Goal: Browse casually

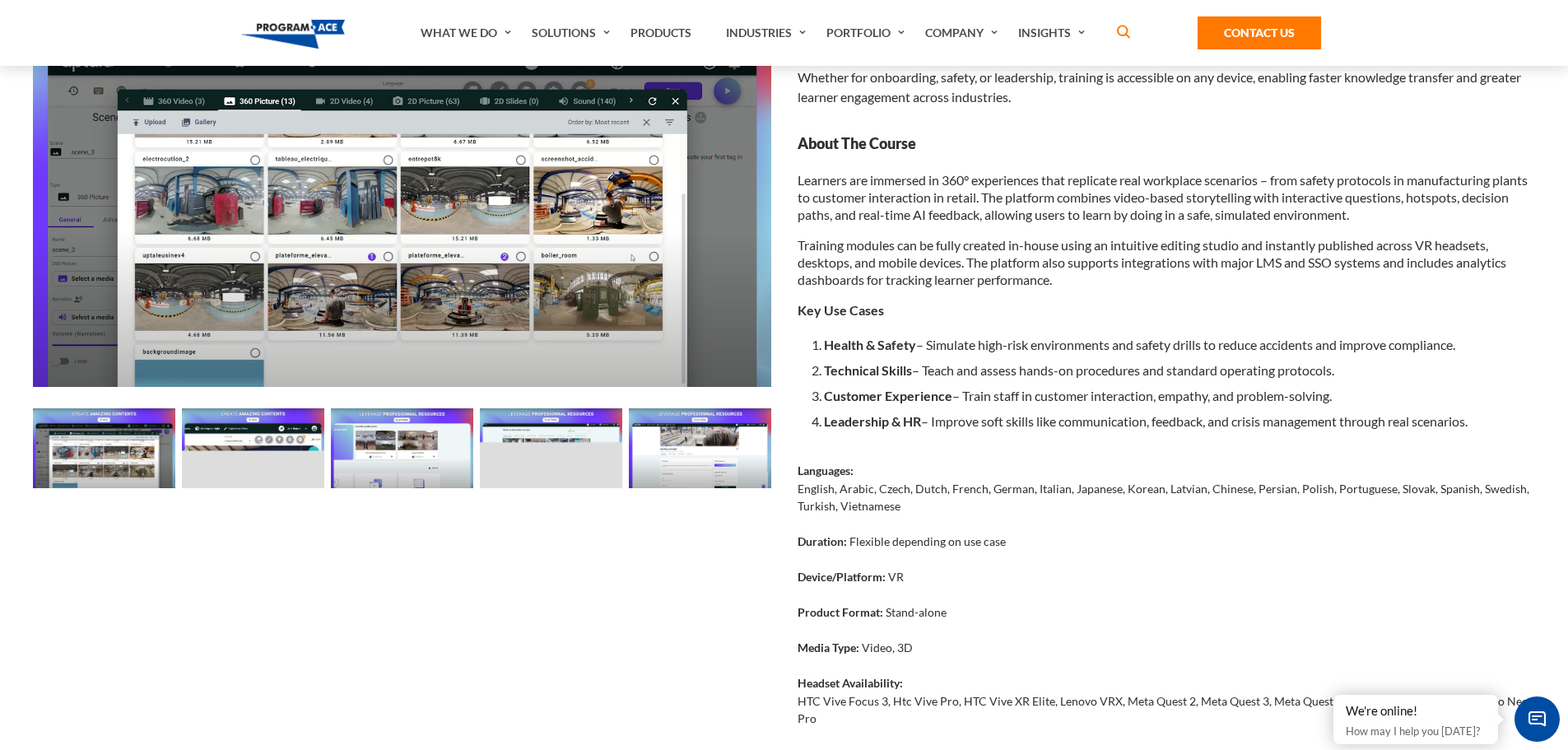
scroll to position [82, 0]
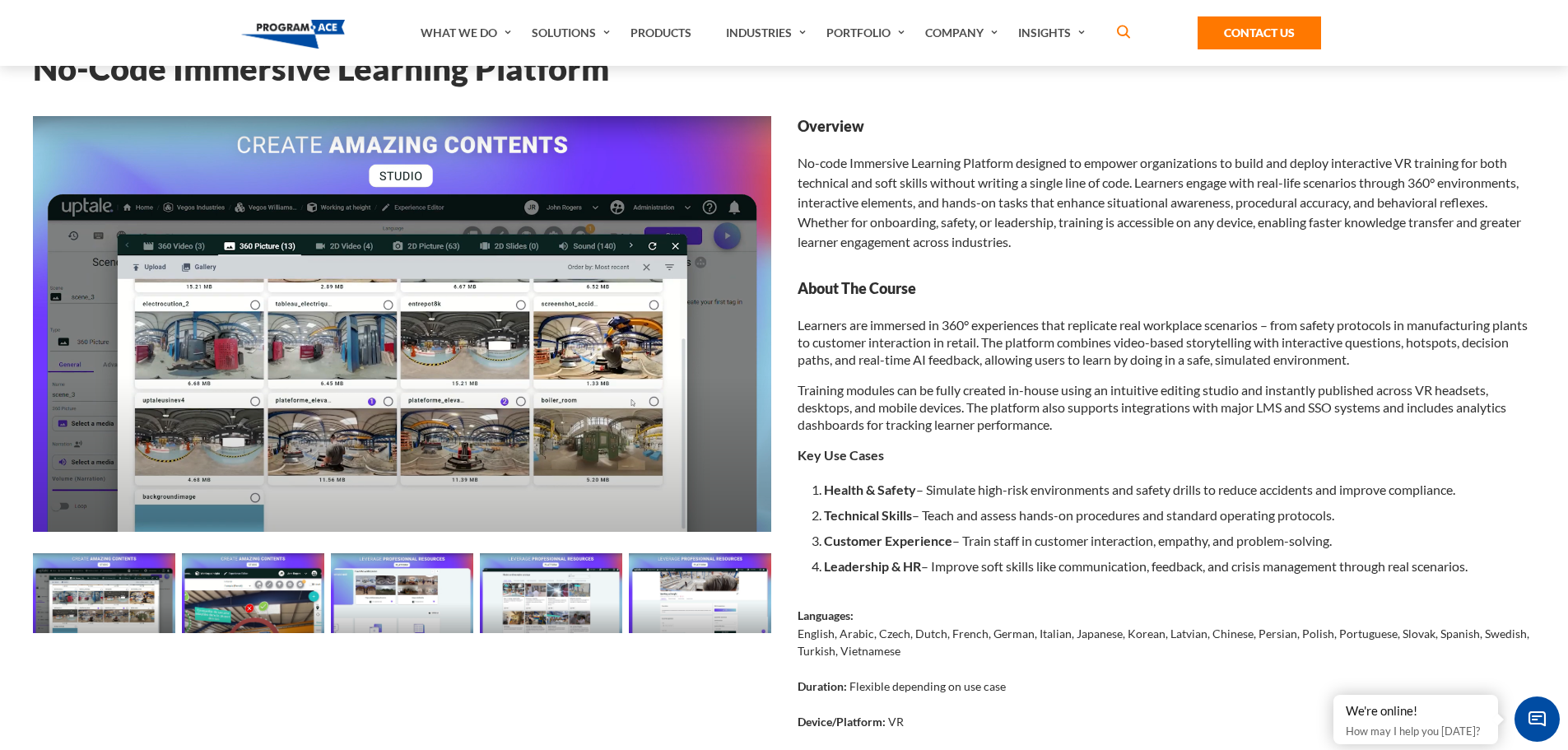
click at [86, 602] on img at bounding box center [103, 593] width 143 height 80
click at [196, 606] on img at bounding box center [253, 593] width 143 height 80
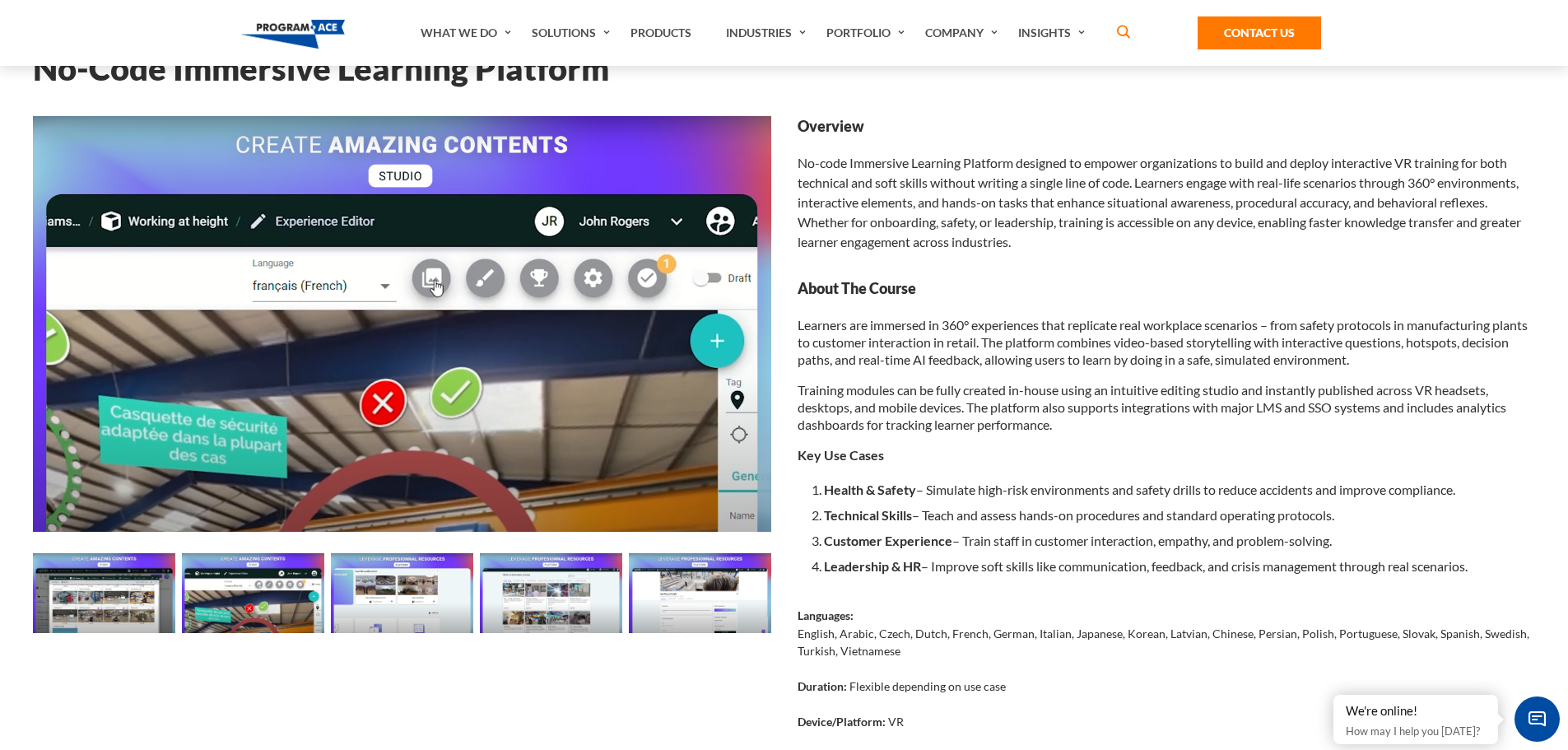
click at [355, 604] on img at bounding box center [402, 593] width 143 height 80
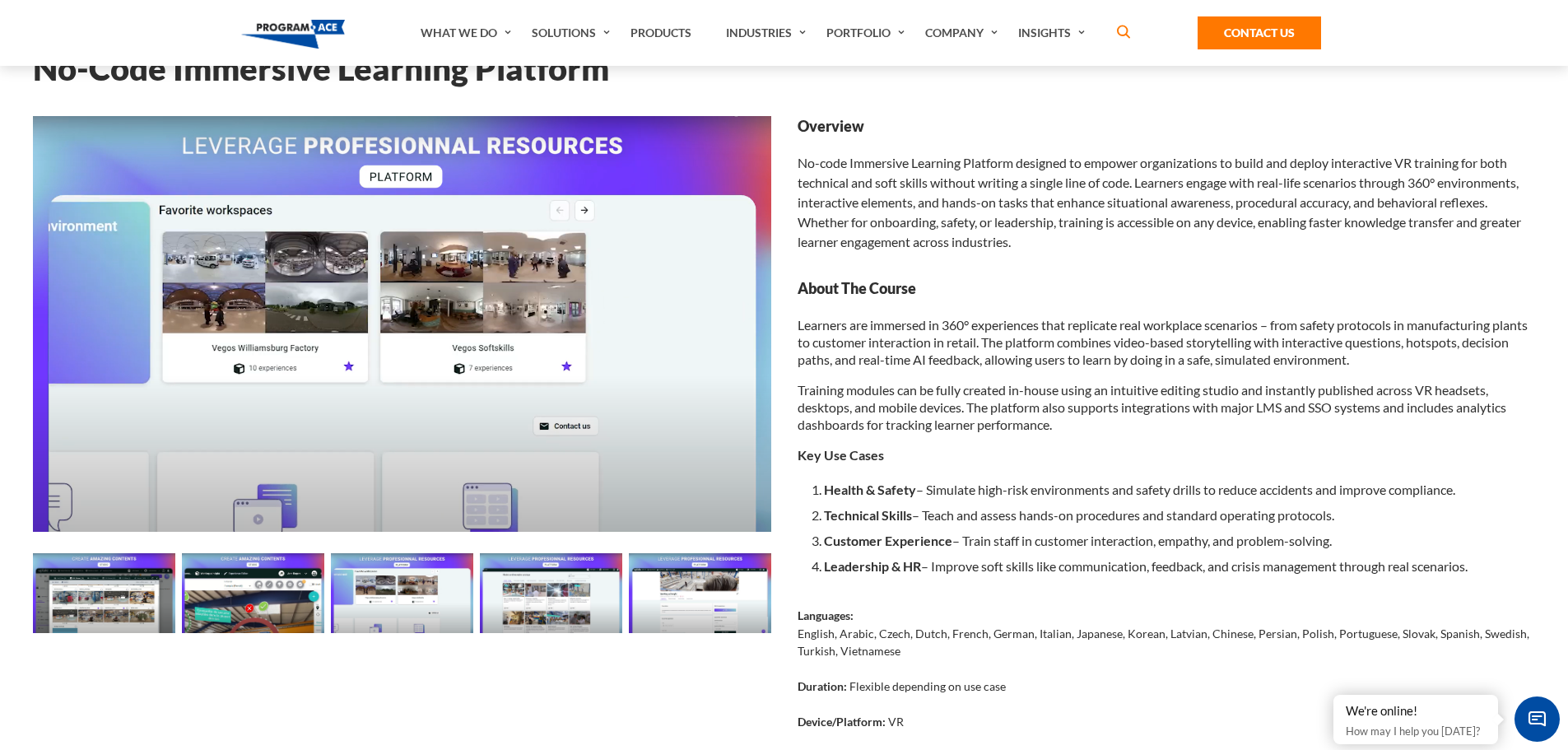
click at [536, 601] on img at bounding box center [551, 593] width 143 height 80
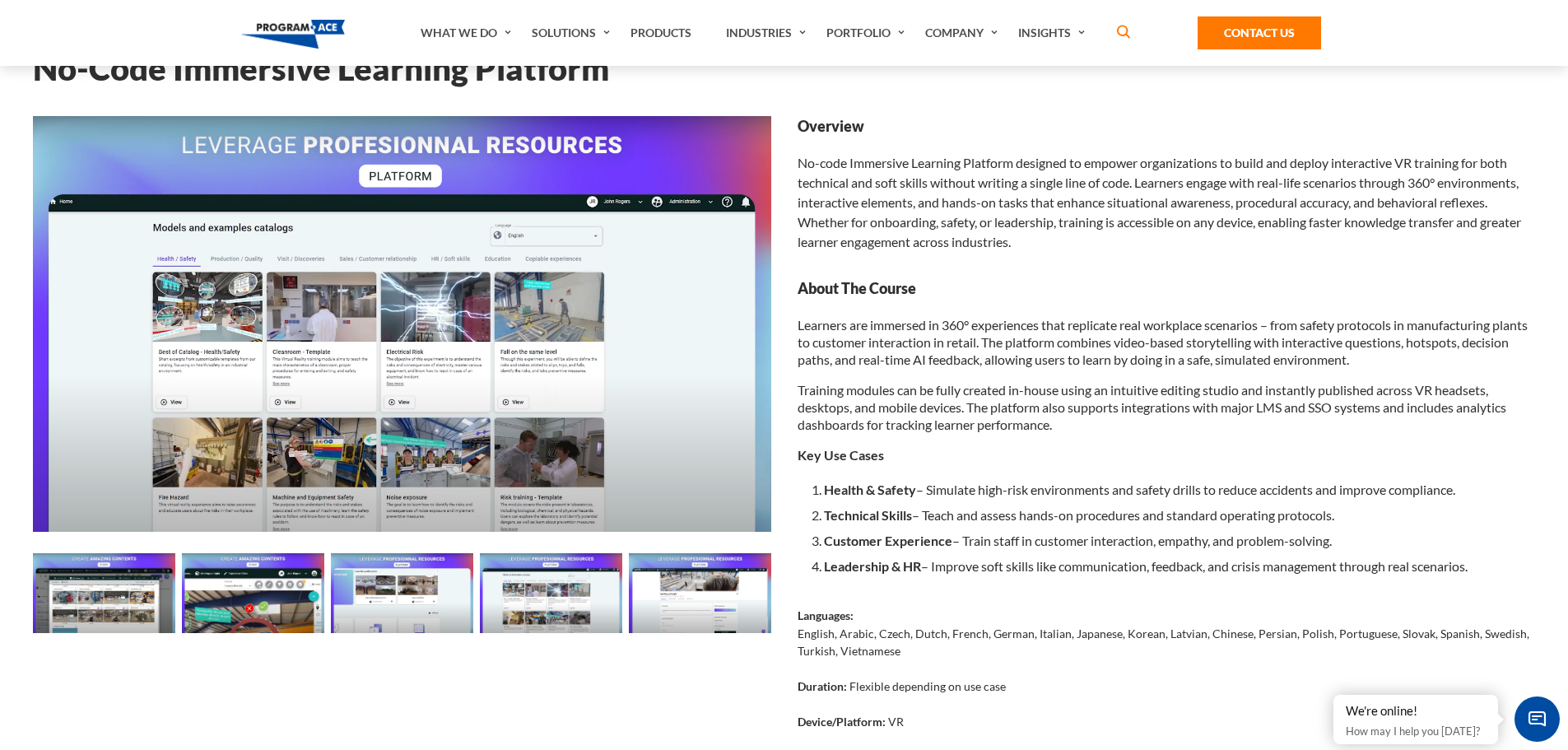
click at [705, 604] on img at bounding box center [700, 593] width 143 height 80
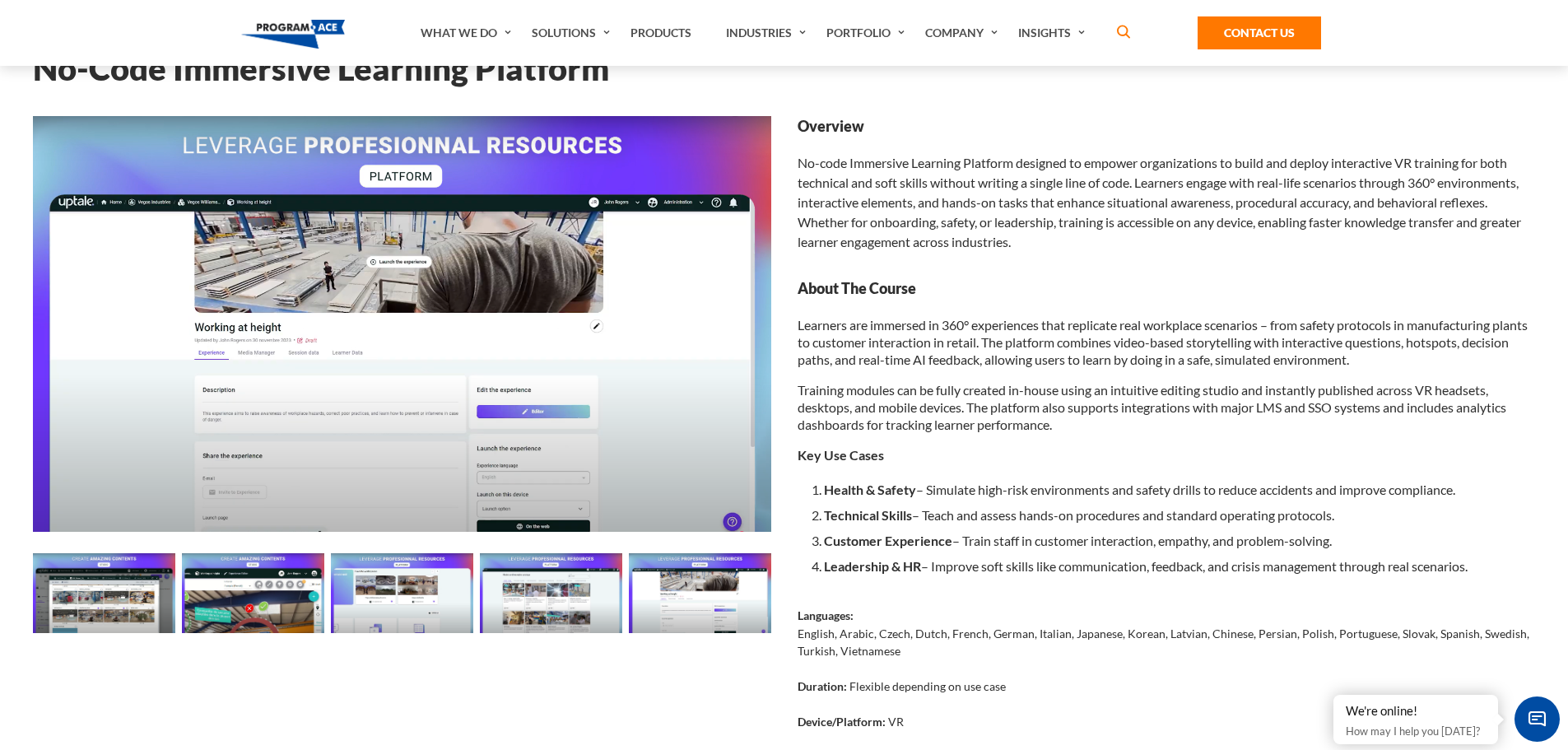
click at [104, 602] on img at bounding box center [103, 593] width 143 height 80
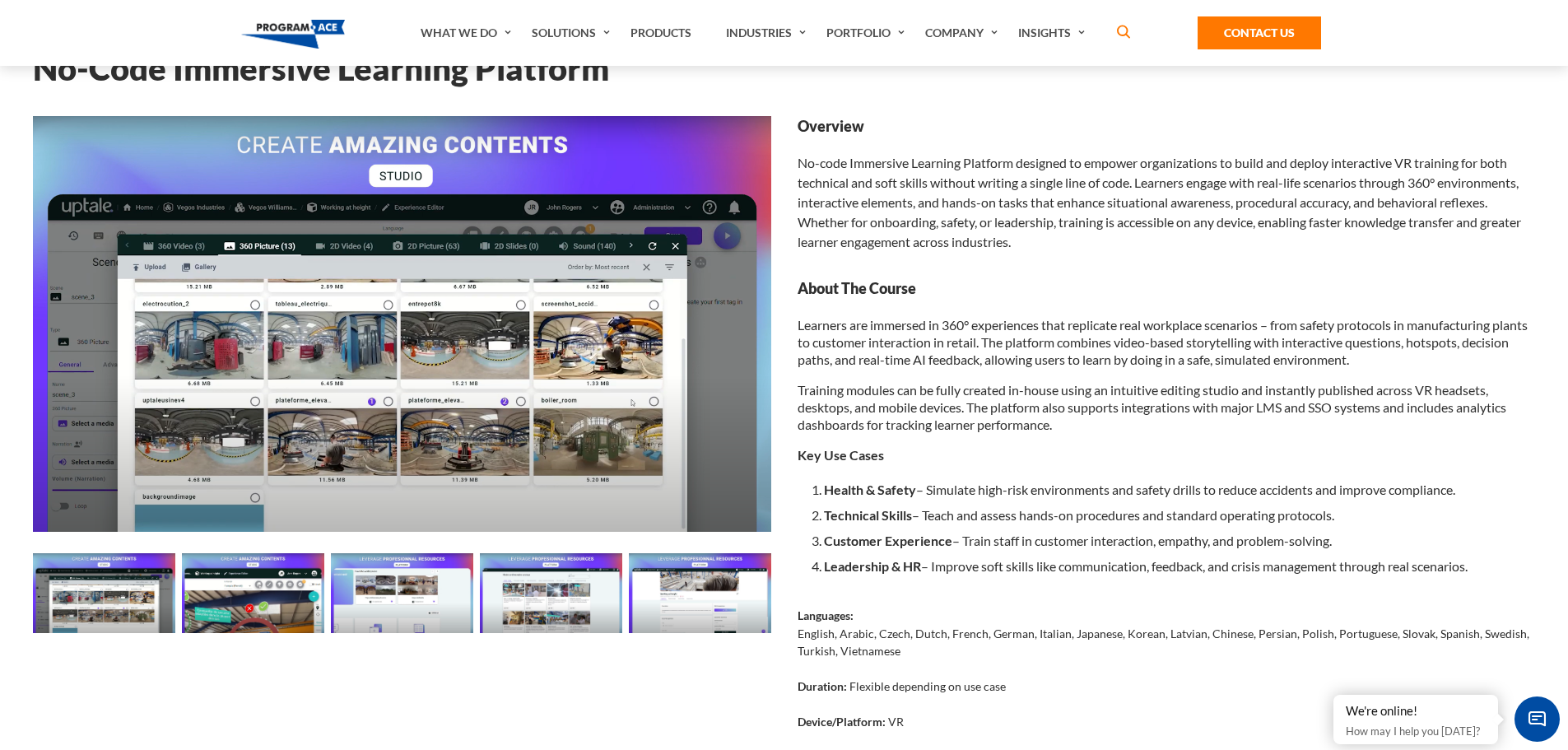
click at [418, 590] on img at bounding box center [402, 593] width 143 height 80
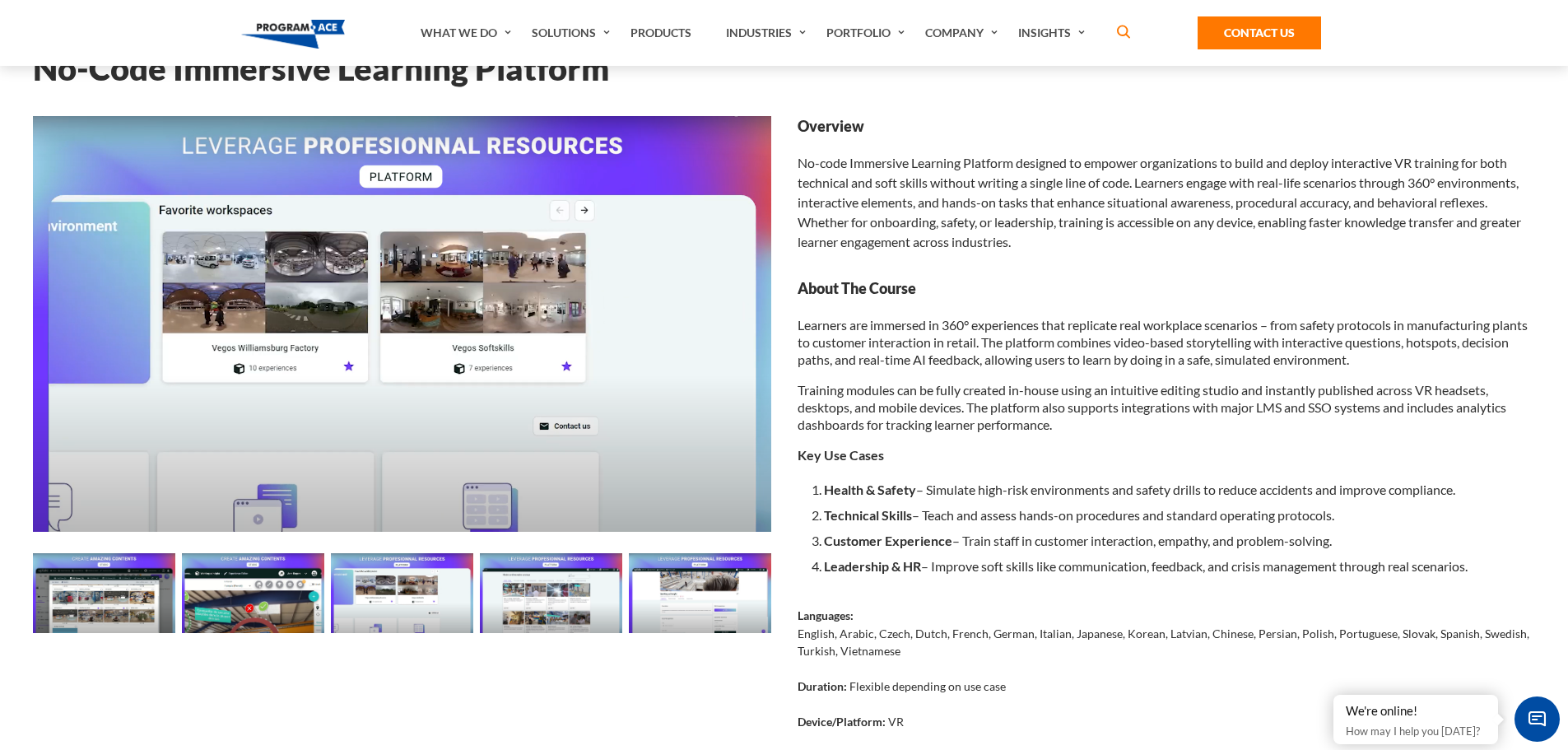
click at [115, 595] on img at bounding box center [103, 593] width 143 height 80
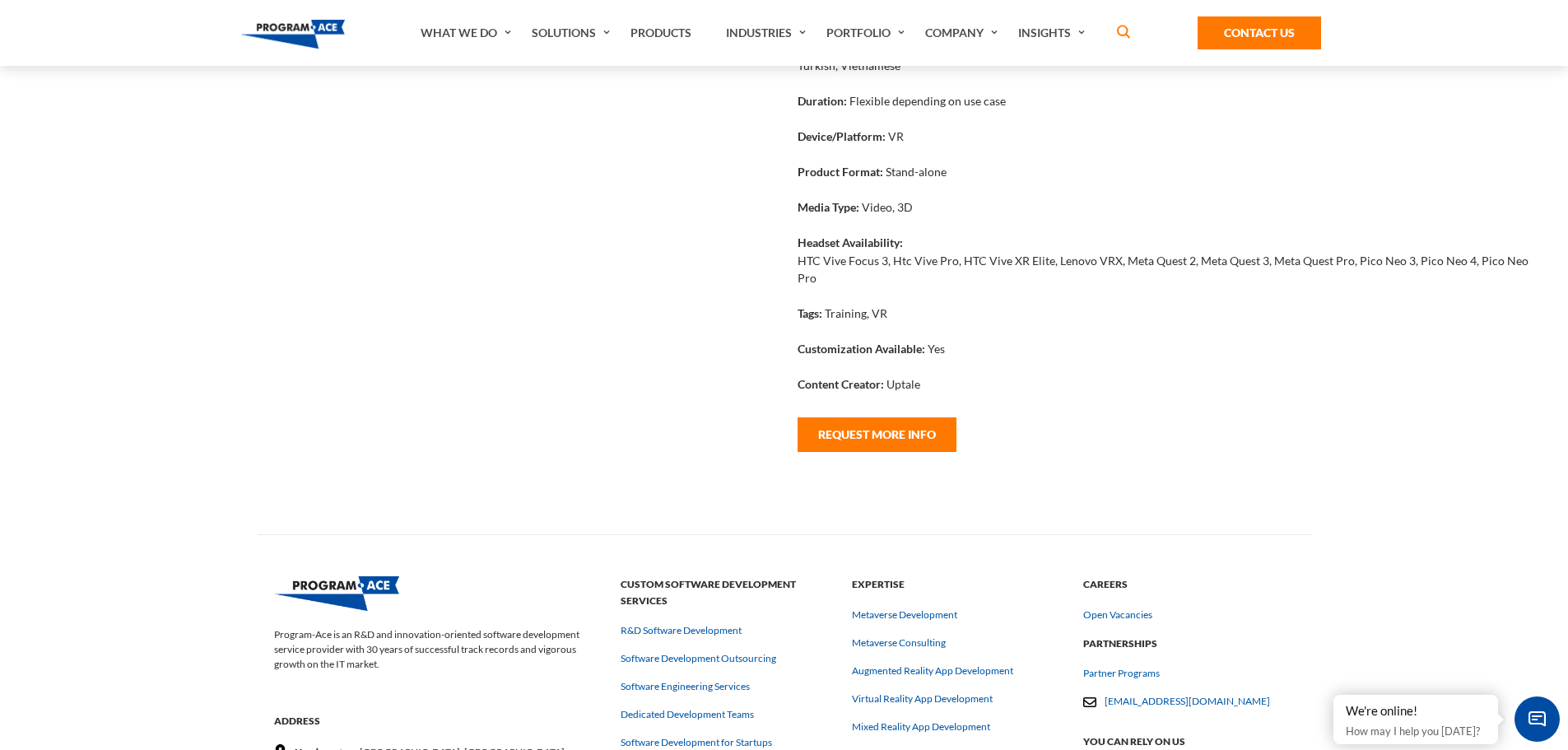
scroll to position [905, 0]
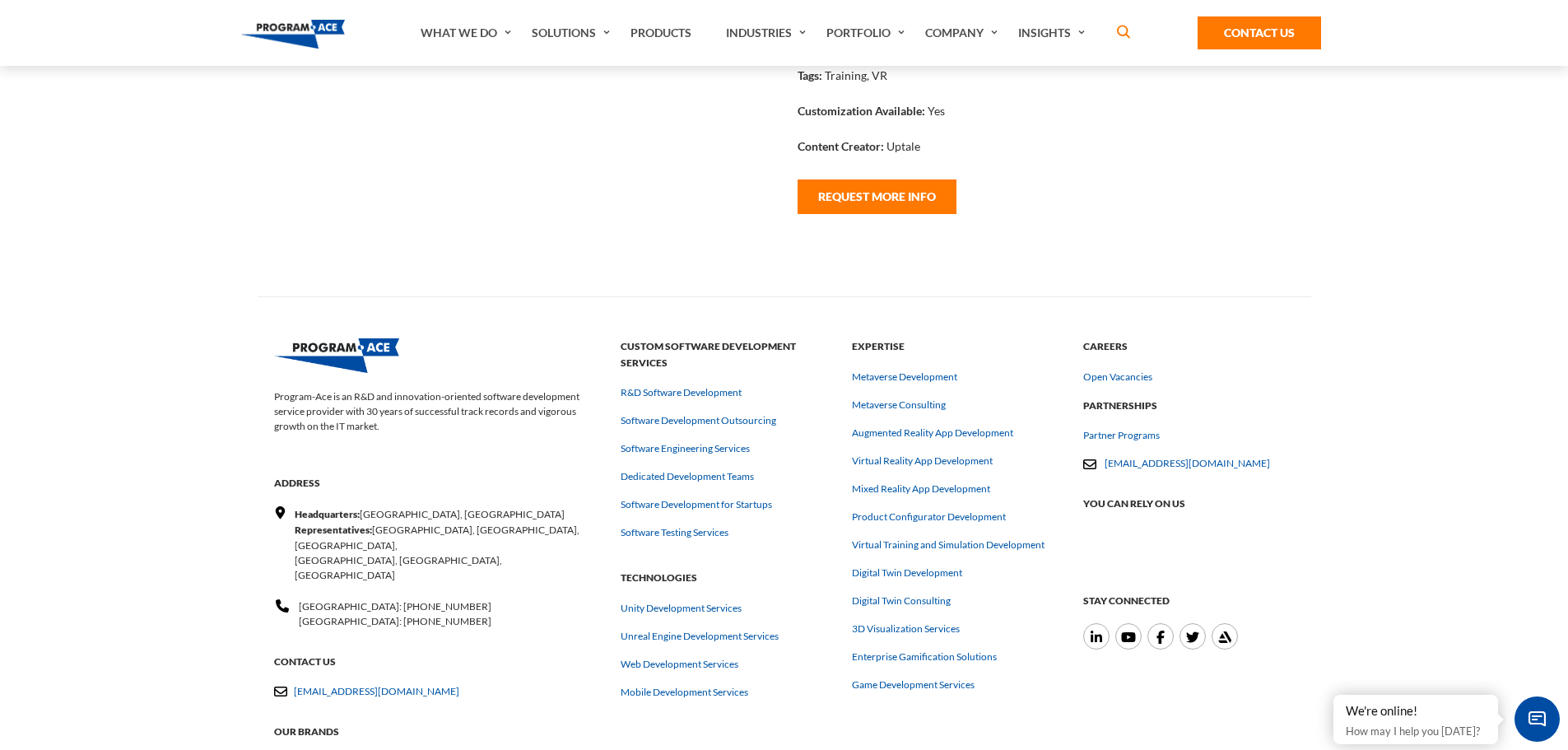
drag, startPoint x: 1223, startPoint y: 629, endPoint x: 1275, endPoint y: 452, distance: 184.5
click at [1275, 456] on div "[EMAIL_ADDRESS][DOMAIN_NAME]" at bounding box center [1189, 463] width 212 height 14
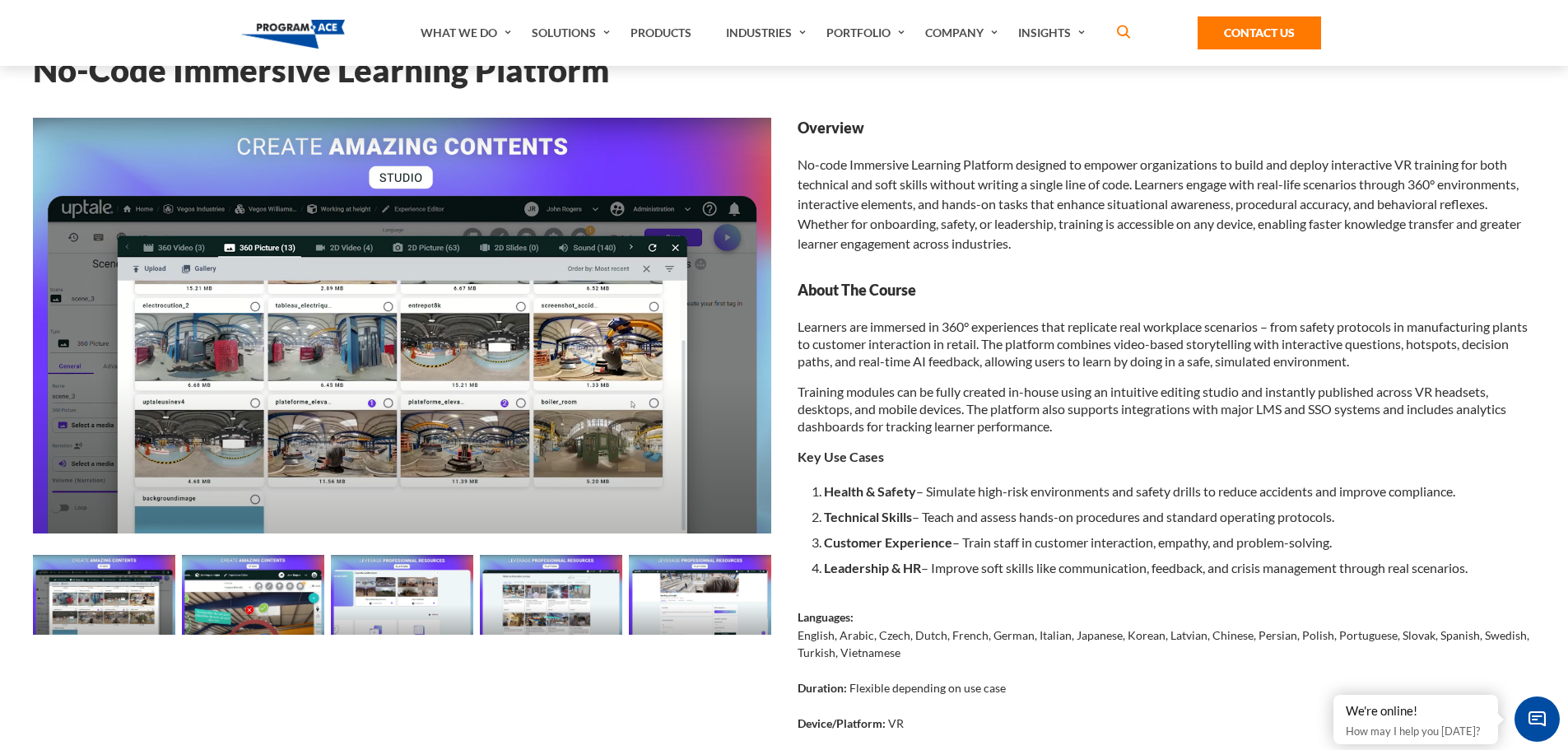
scroll to position [0, 0]
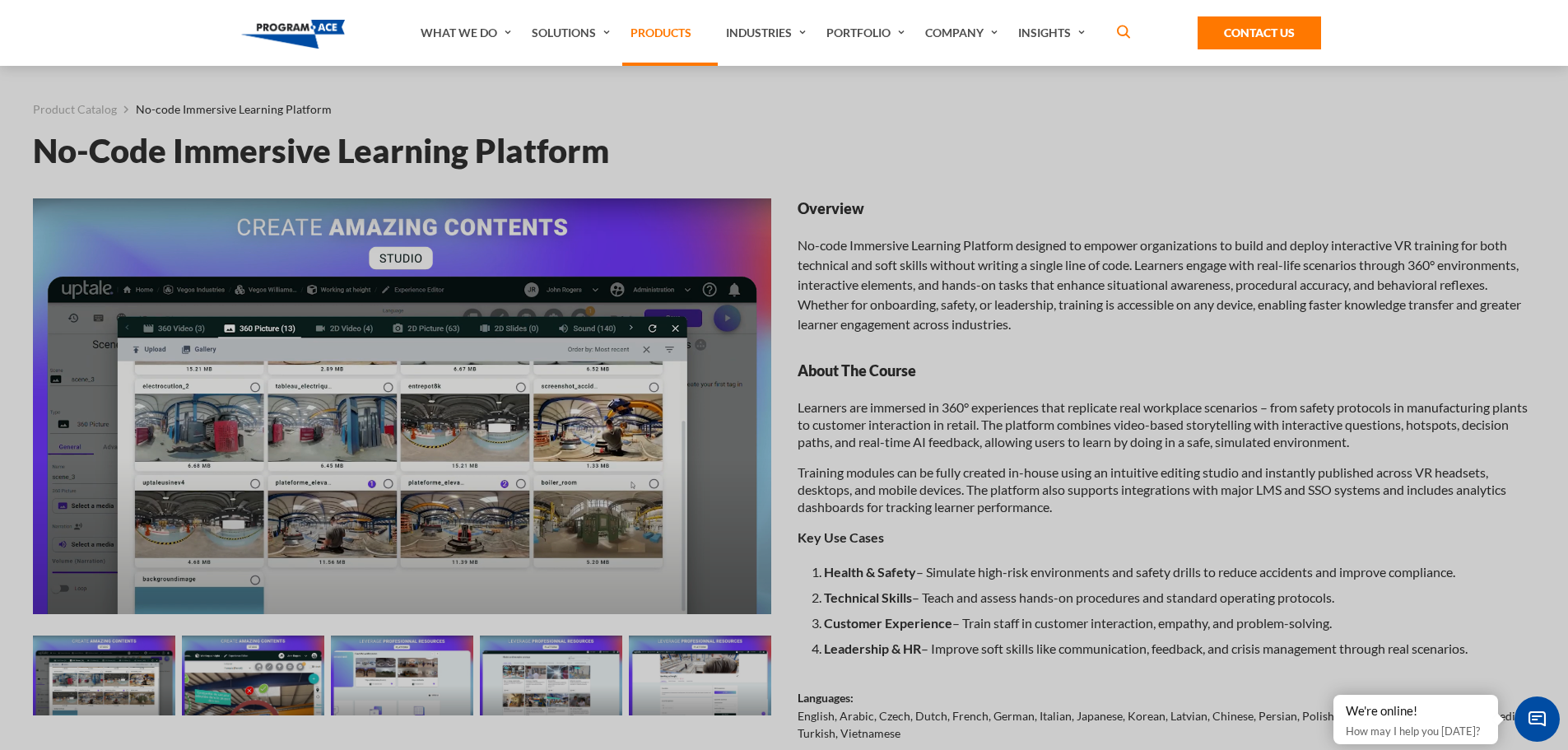
click at [659, 35] on link "Products" at bounding box center [670, 33] width 96 height 66
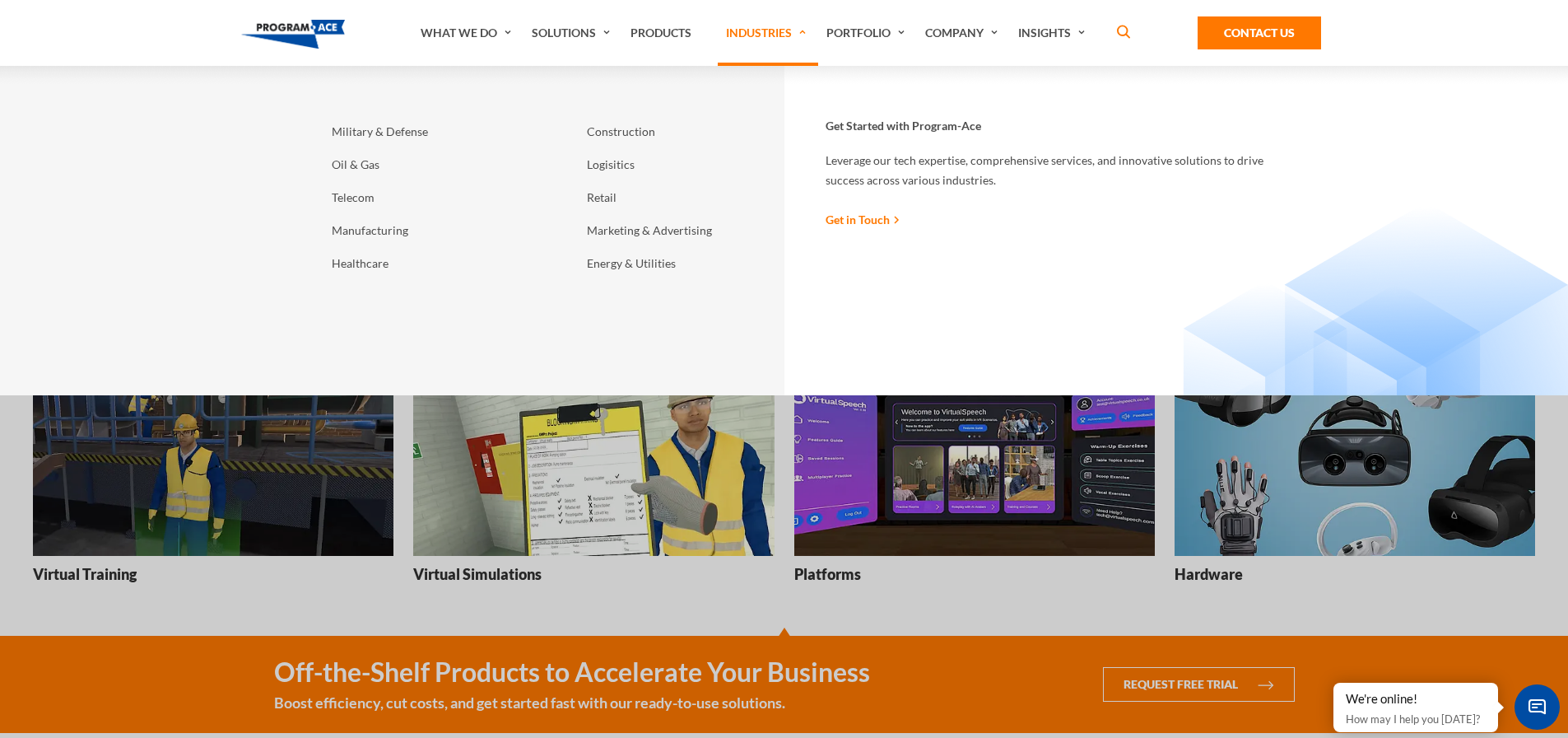
click at [803, 32] on link "Industries" at bounding box center [767, 33] width 101 height 66
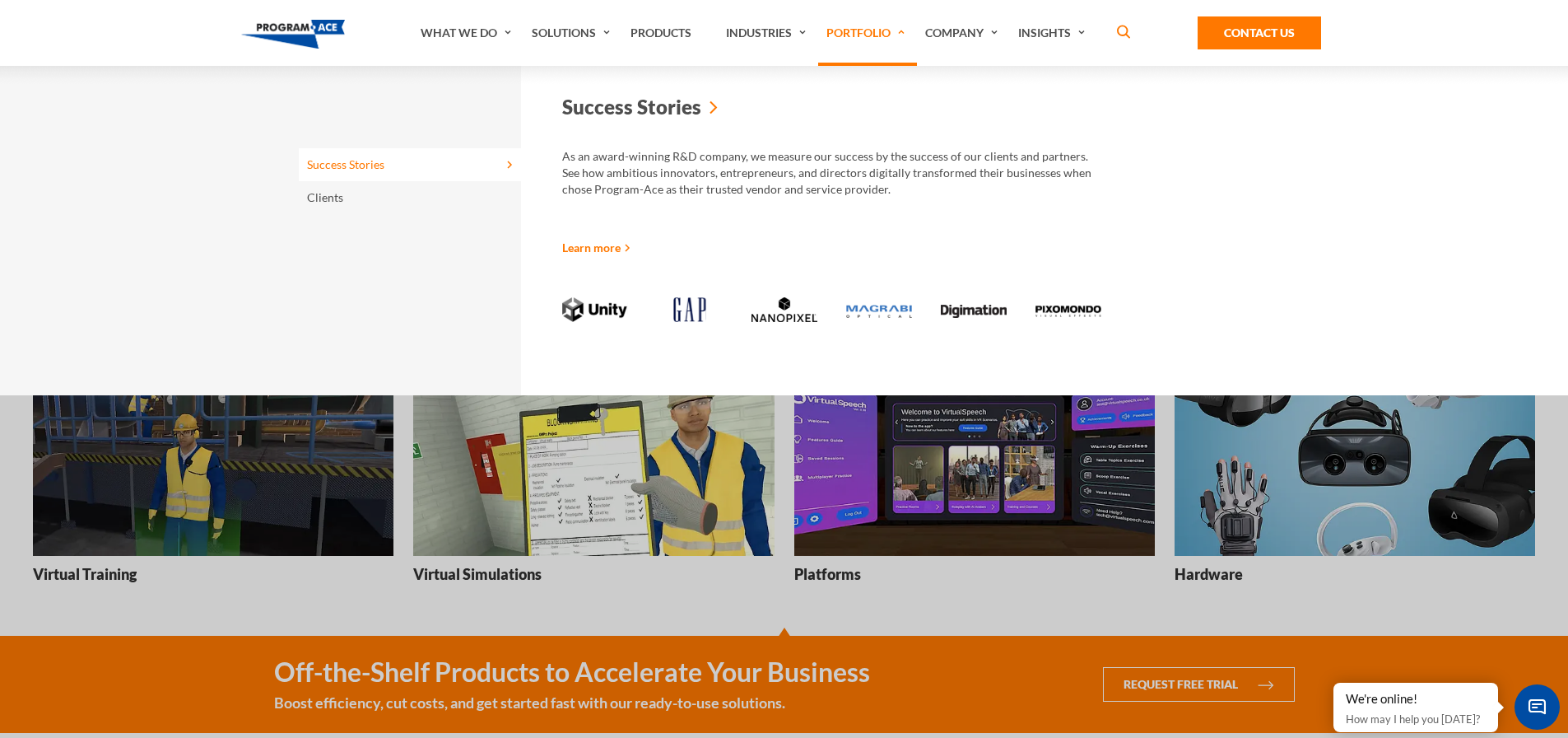
click at [904, 30] on link "Portfolio" at bounding box center [867, 33] width 99 height 66
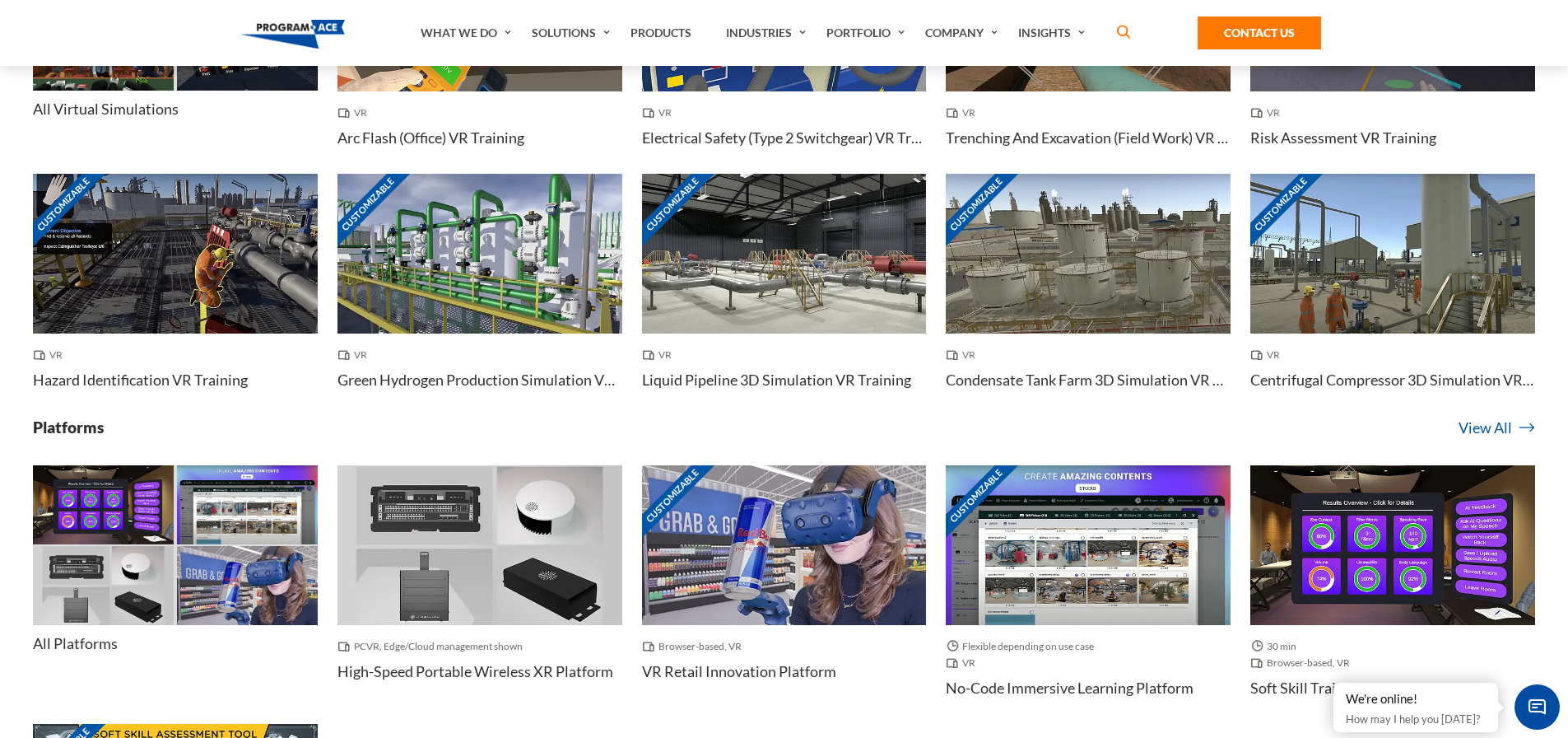
scroll to position [8803, 0]
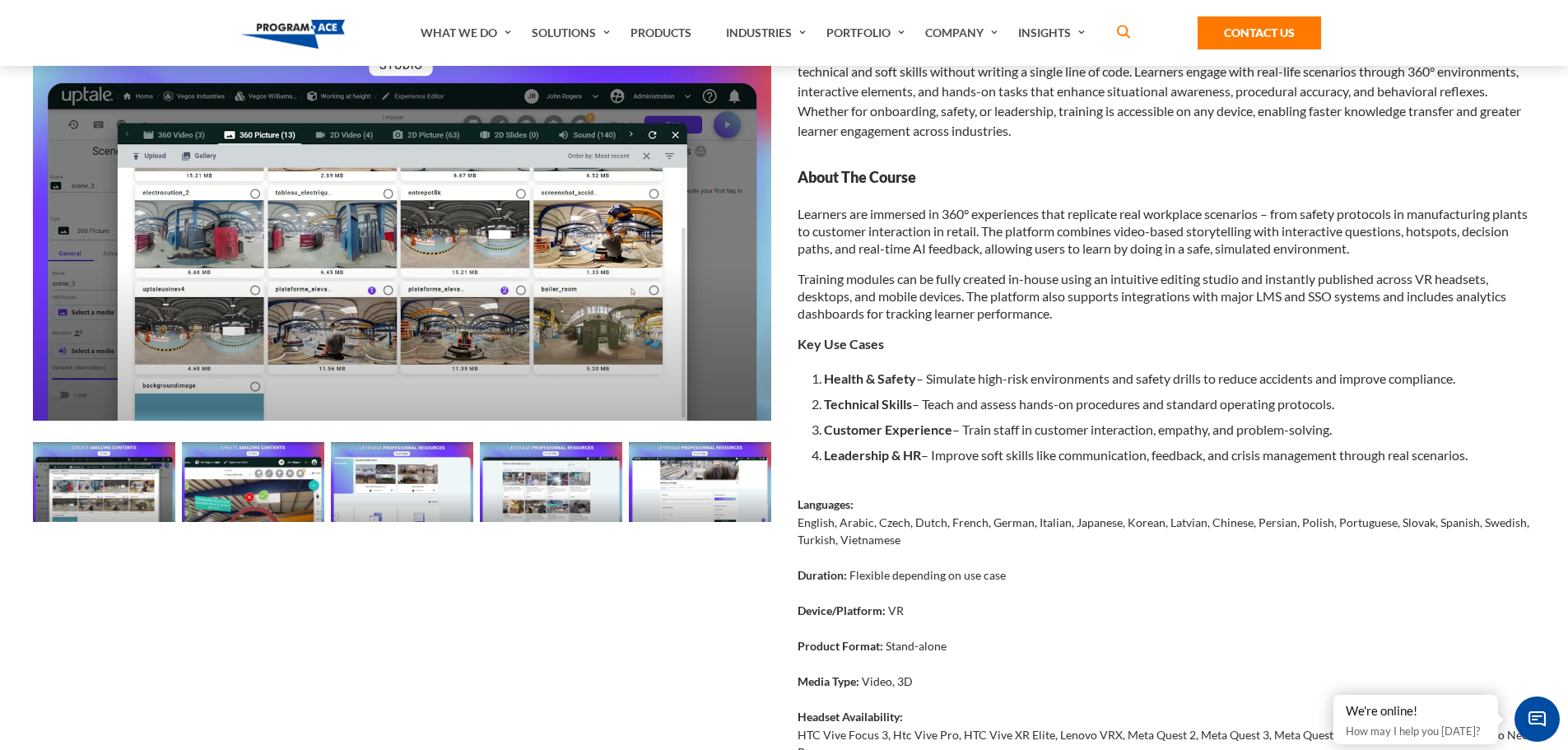
scroll to position [165, 0]
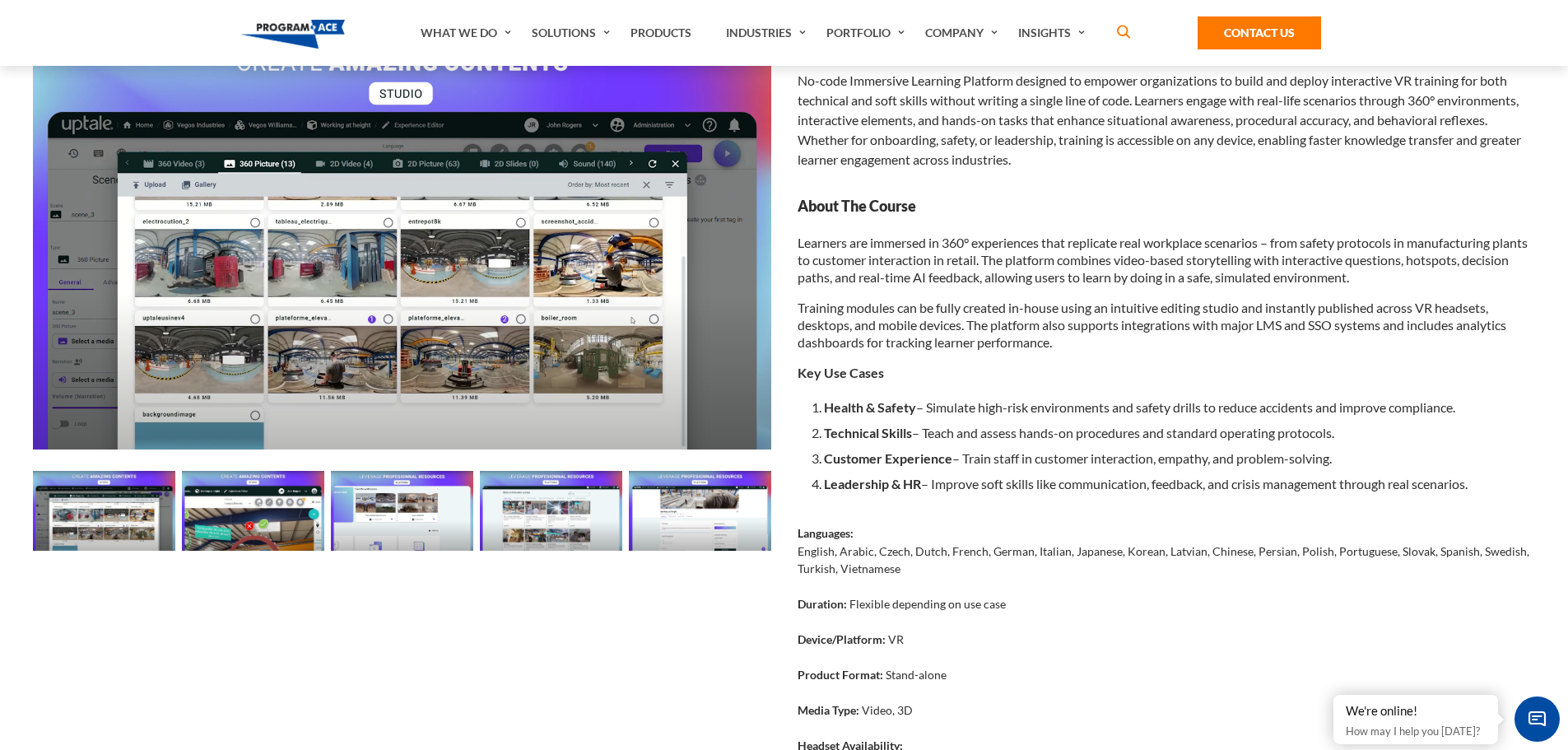
click at [88, 518] on img at bounding box center [103, 511] width 143 height 80
click at [222, 523] on img at bounding box center [253, 511] width 143 height 80
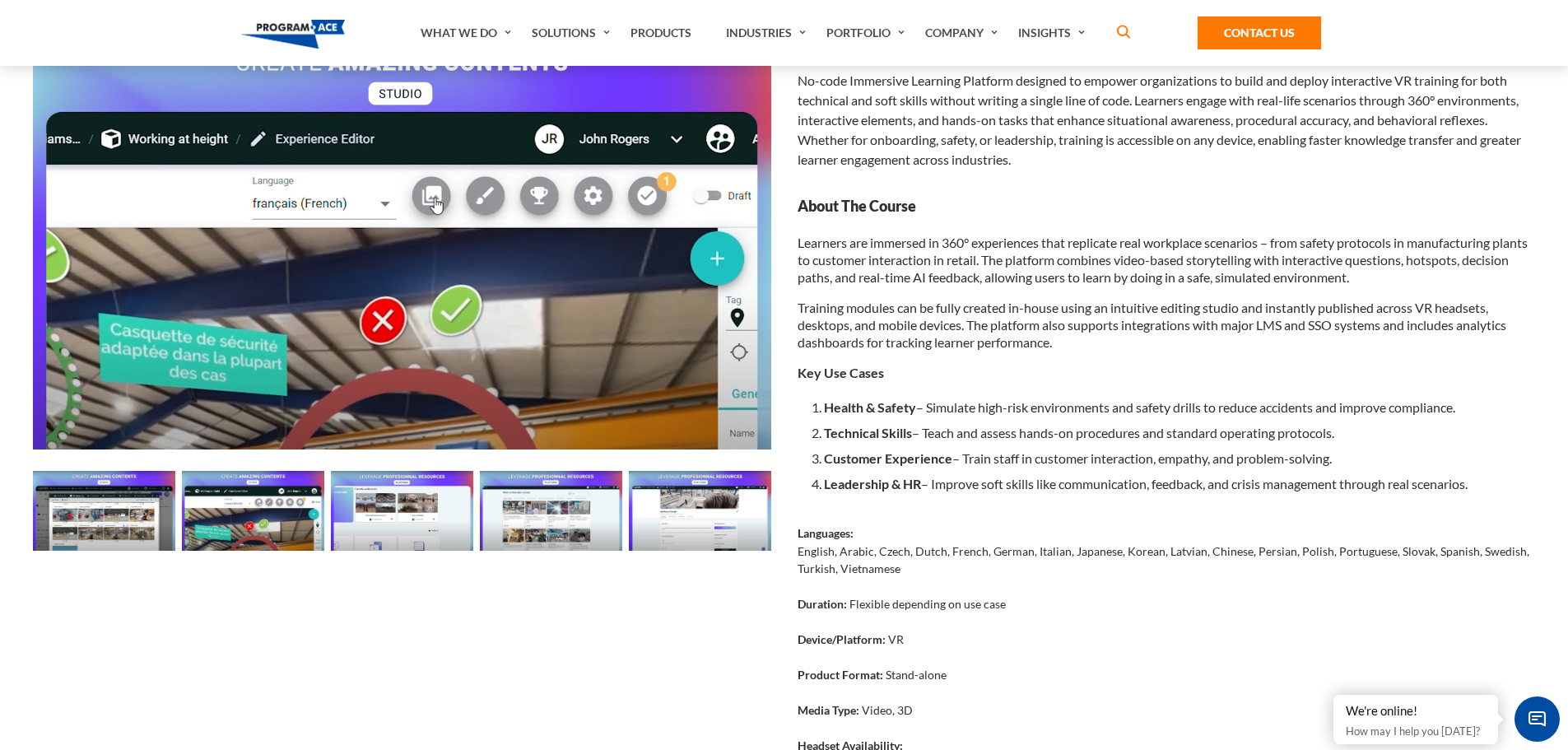
click at [402, 508] on img at bounding box center [402, 511] width 143 height 80
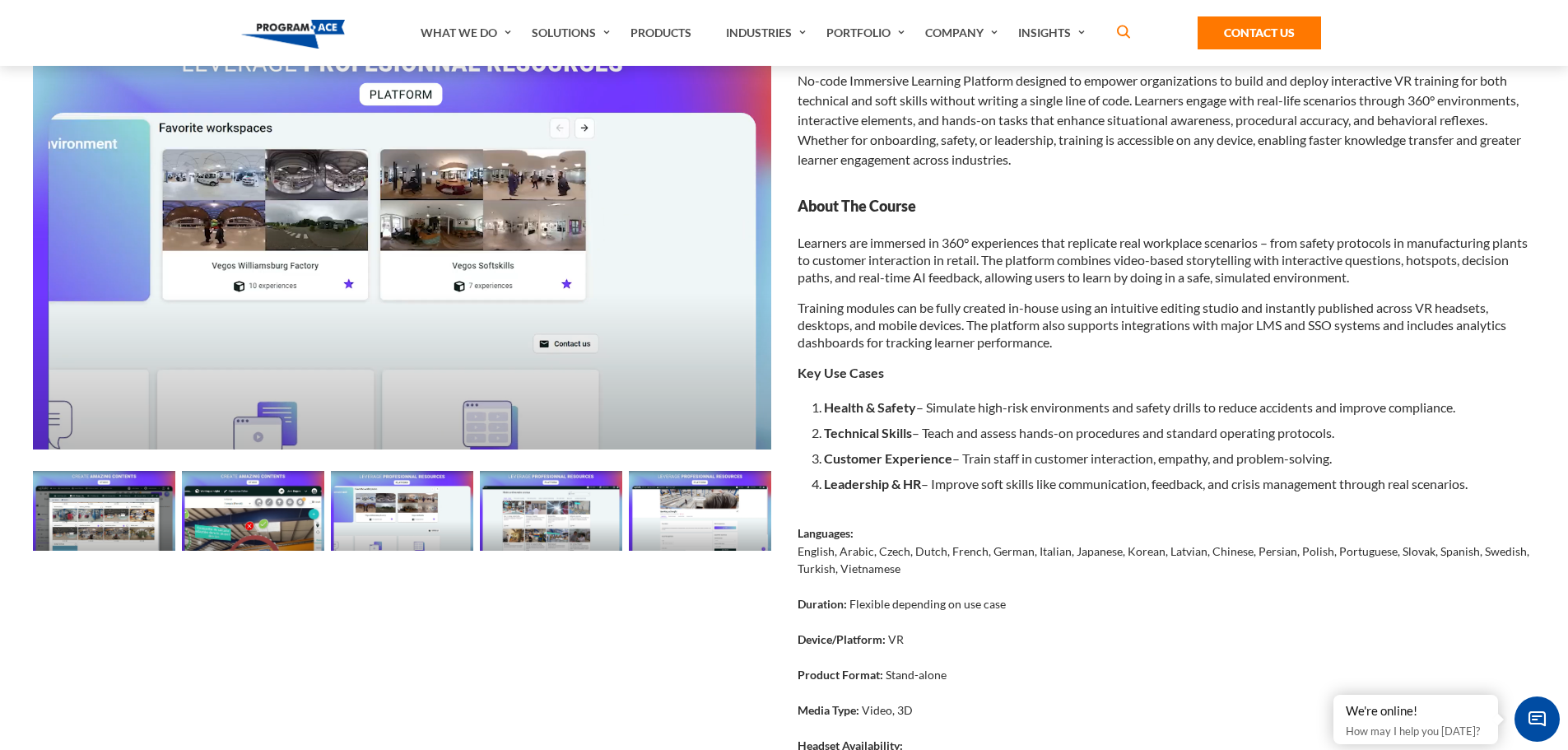
click at [541, 515] on img at bounding box center [551, 511] width 143 height 80
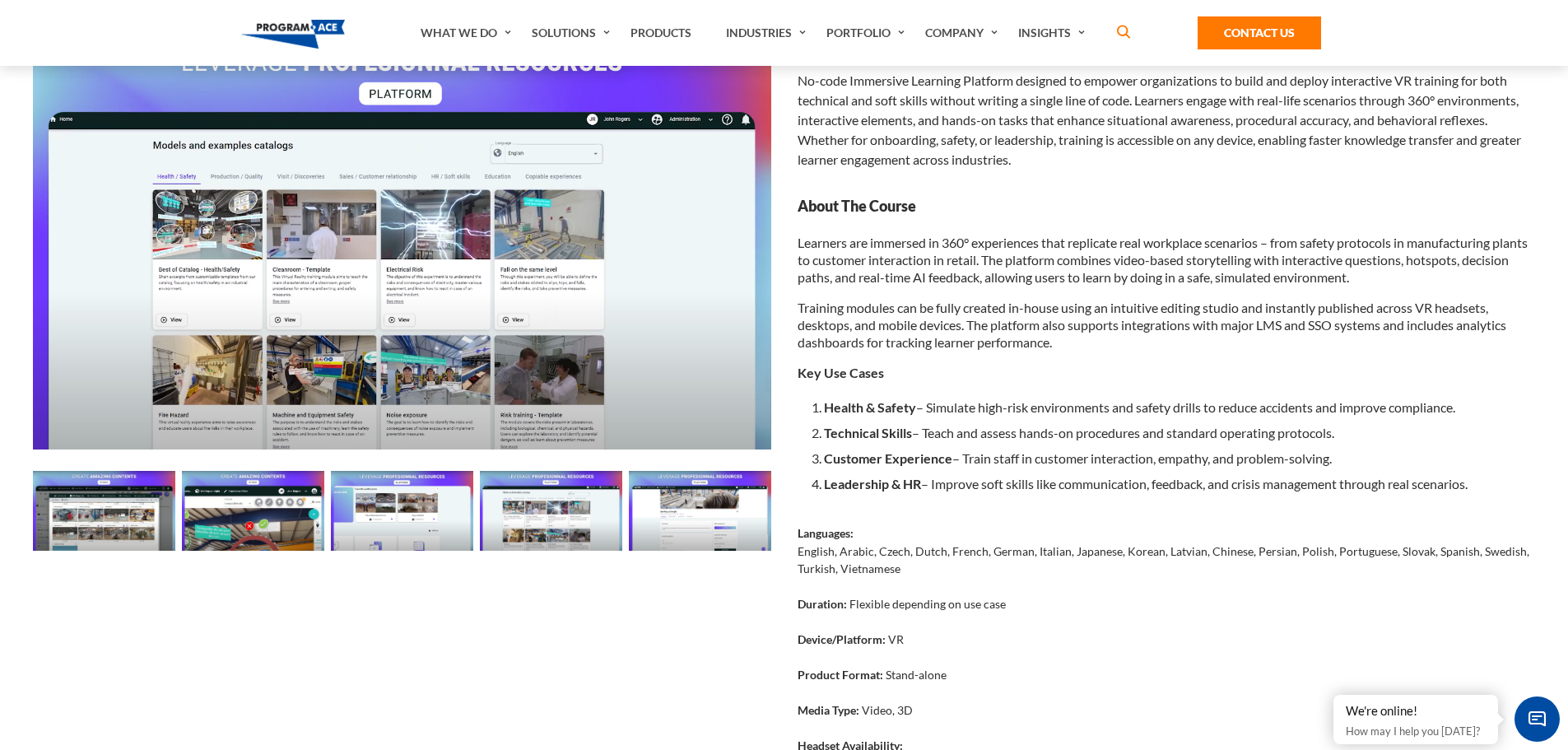
click at [712, 524] on img at bounding box center [700, 511] width 143 height 80
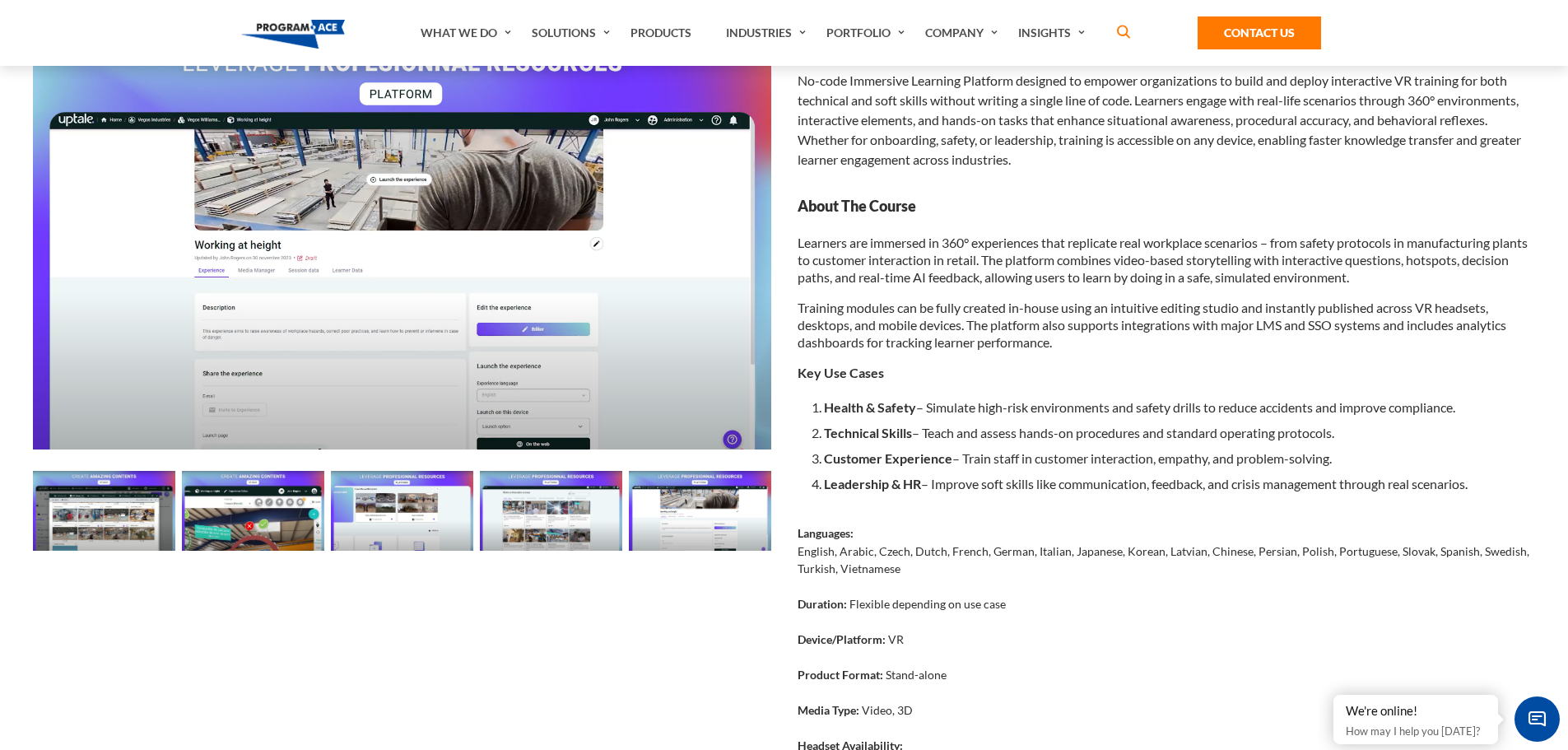
click at [108, 529] on img at bounding box center [103, 511] width 143 height 80
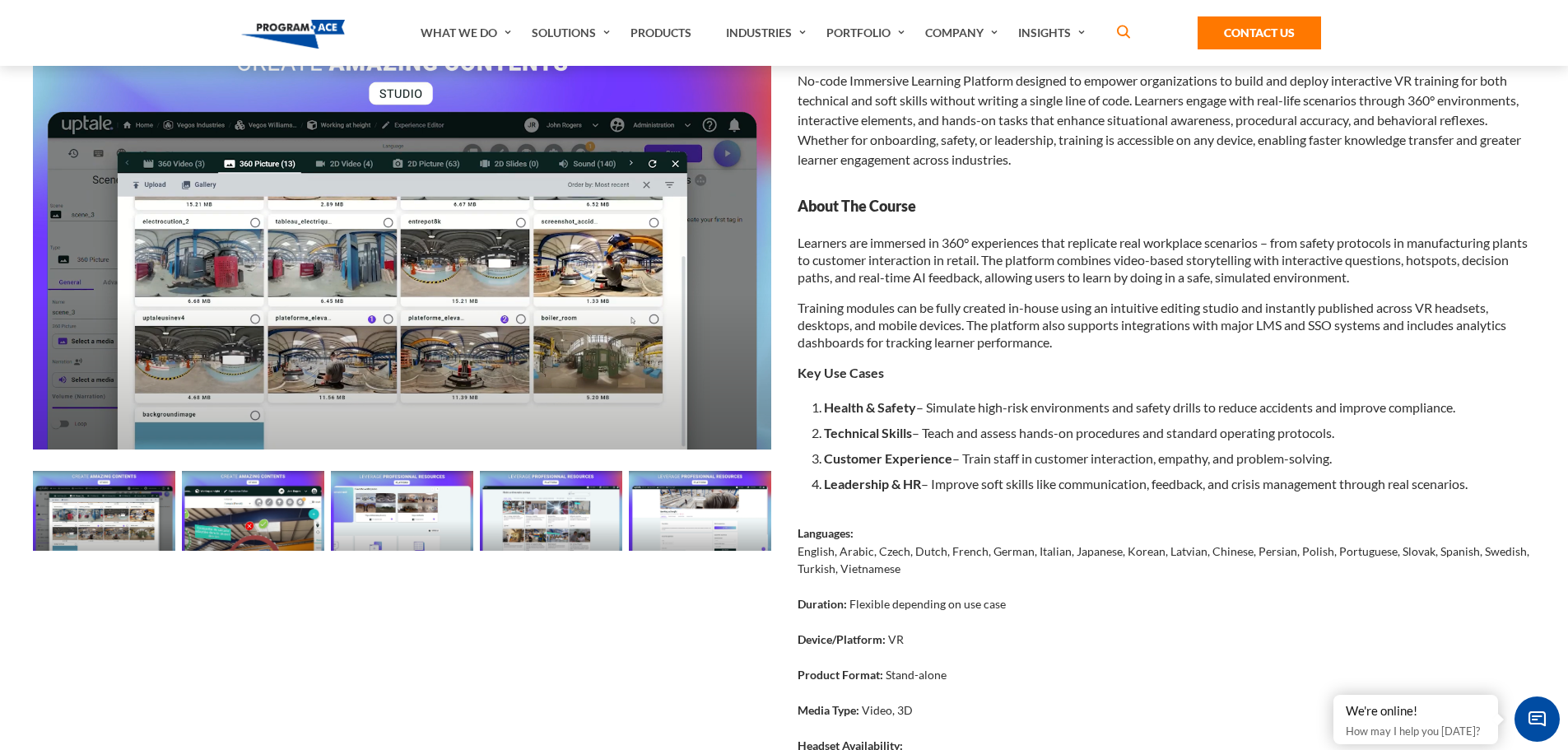
click at [467, 265] on img at bounding box center [401, 241] width 739 height 416
click at [240, 516] on img at bounding box center [253, 511] width 143 height 80
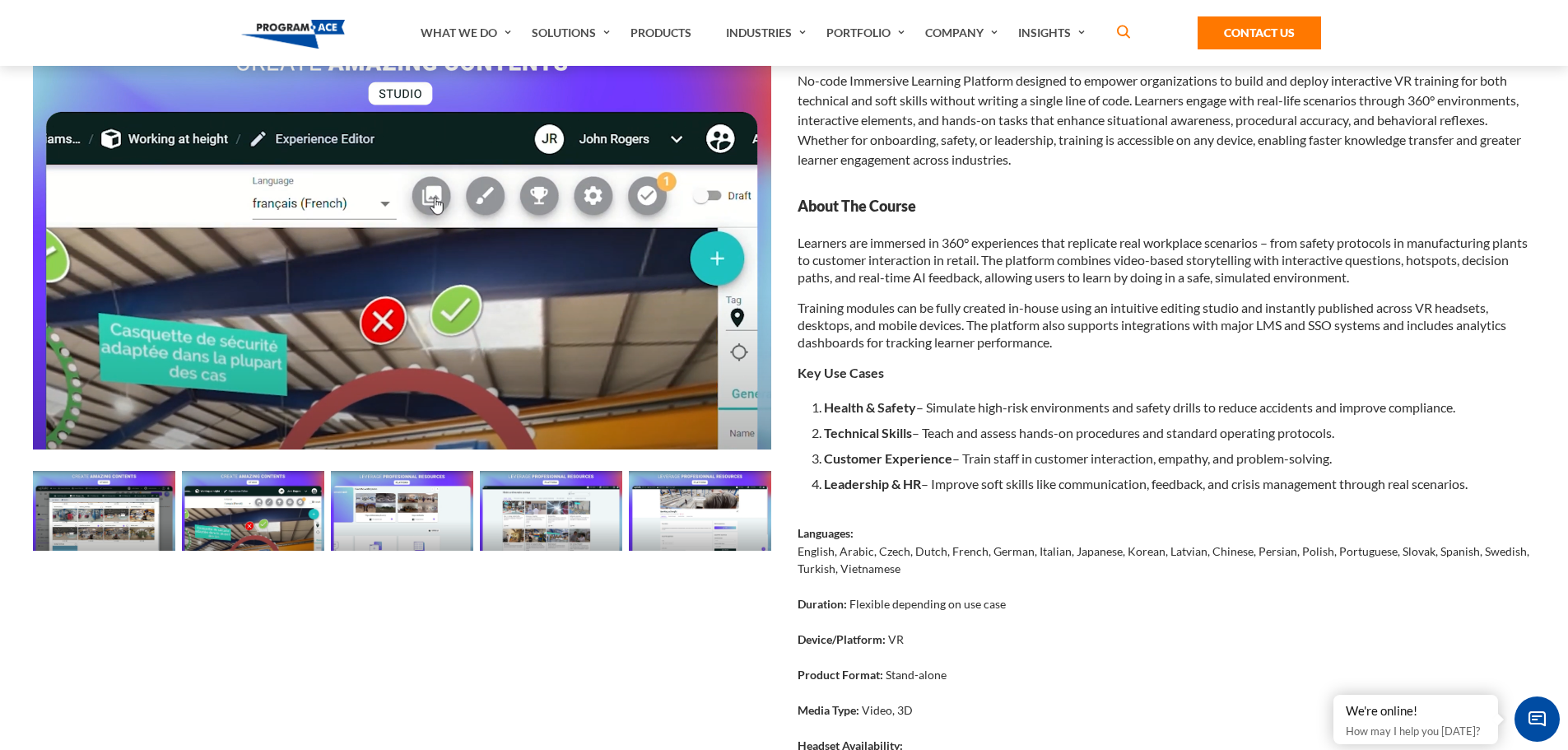
click at [149, 517] on img at bounding box center [103, 511] width 143 height 80
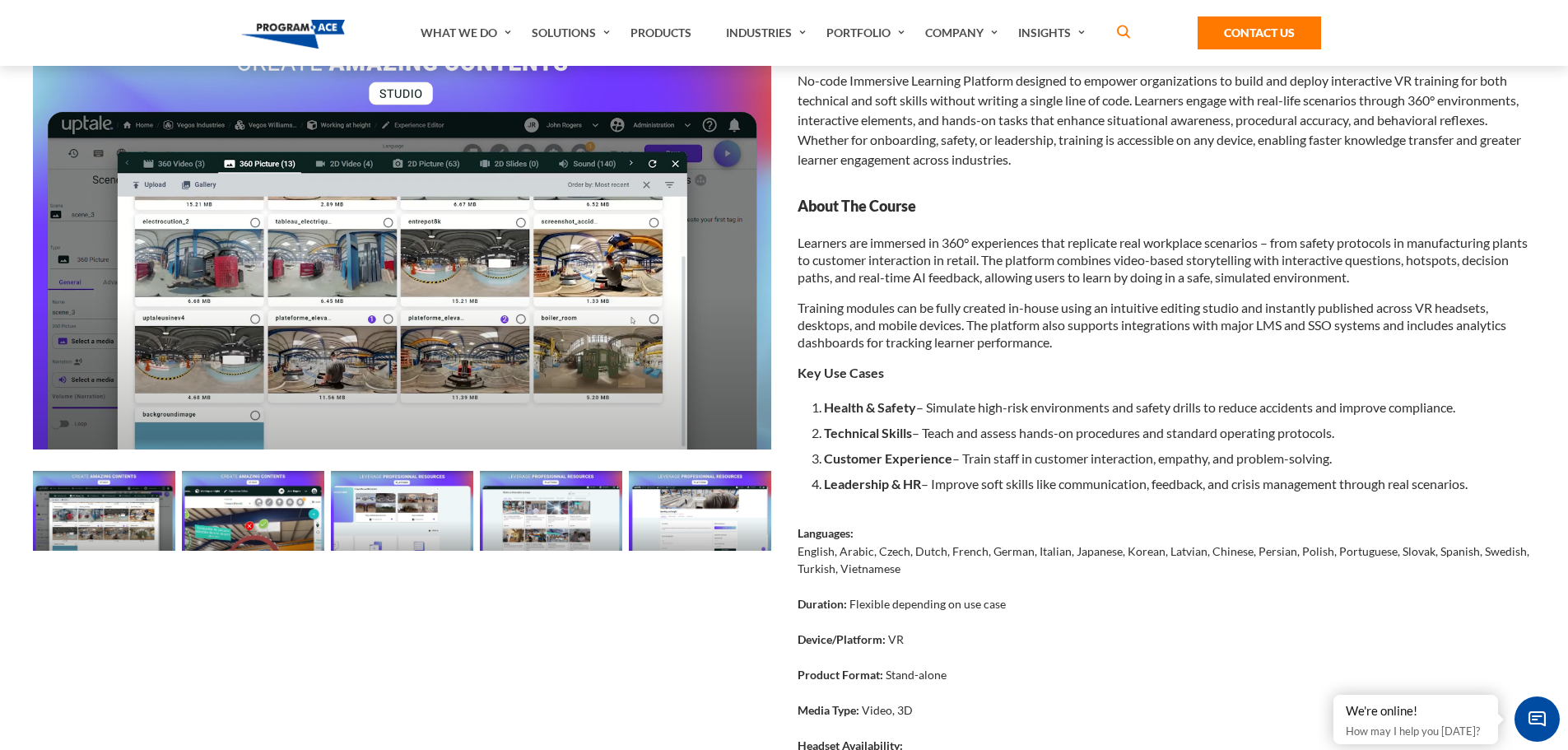
click at [260, 512] on img at bounding box center [253, 511] width 143 height 80
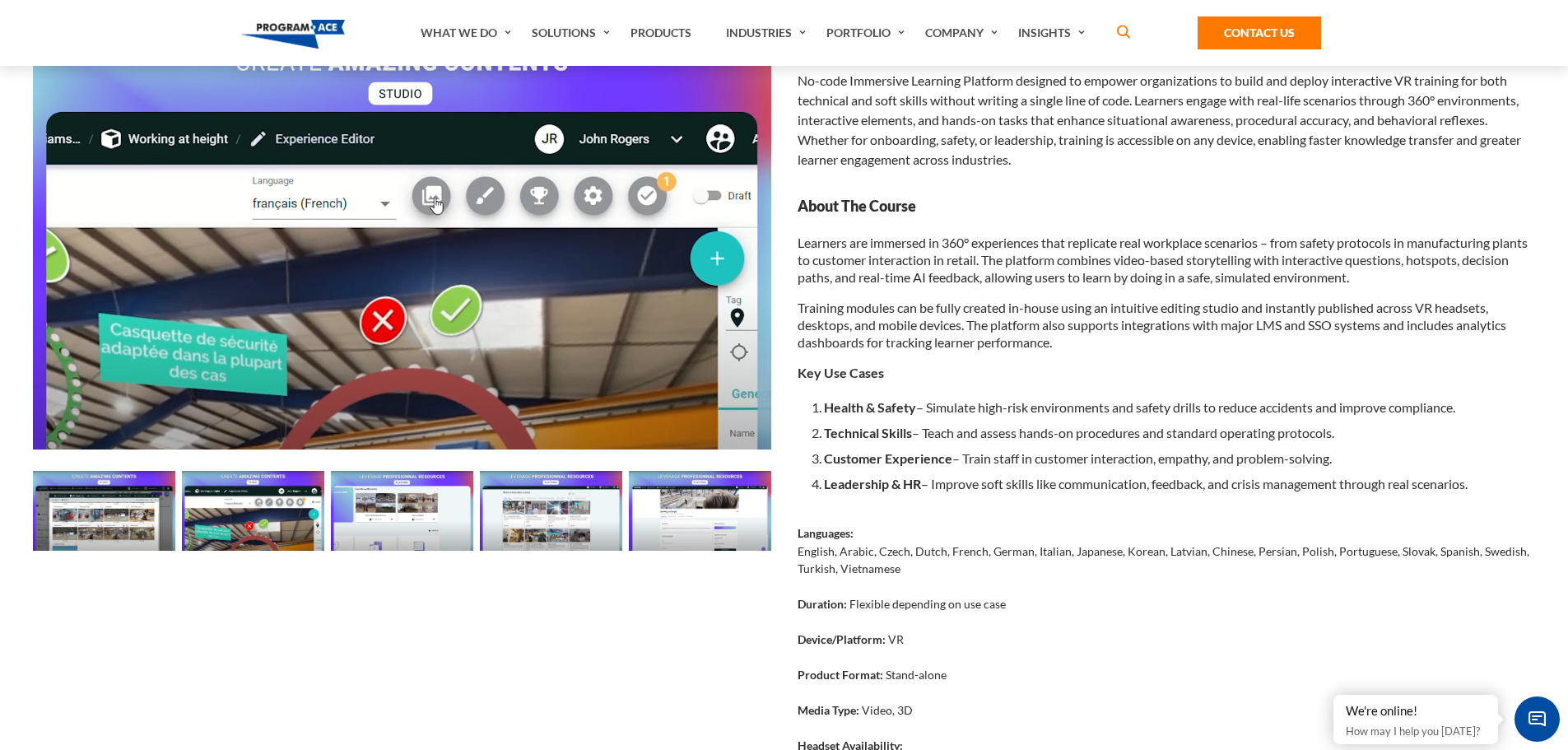
click at [373, 520] on img at bounding box center [402, 511] width 143 height 80
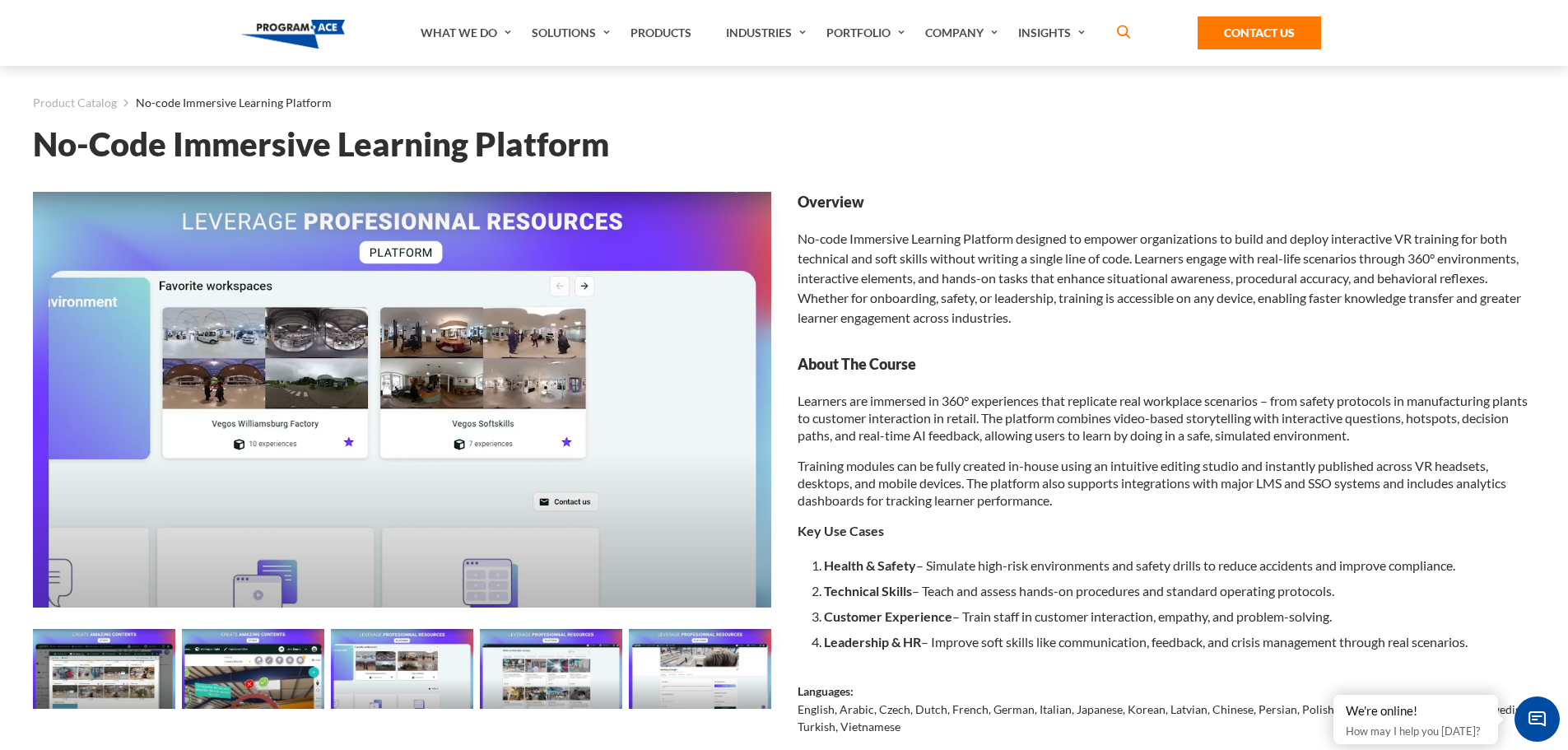
scroll to position [0, 0]
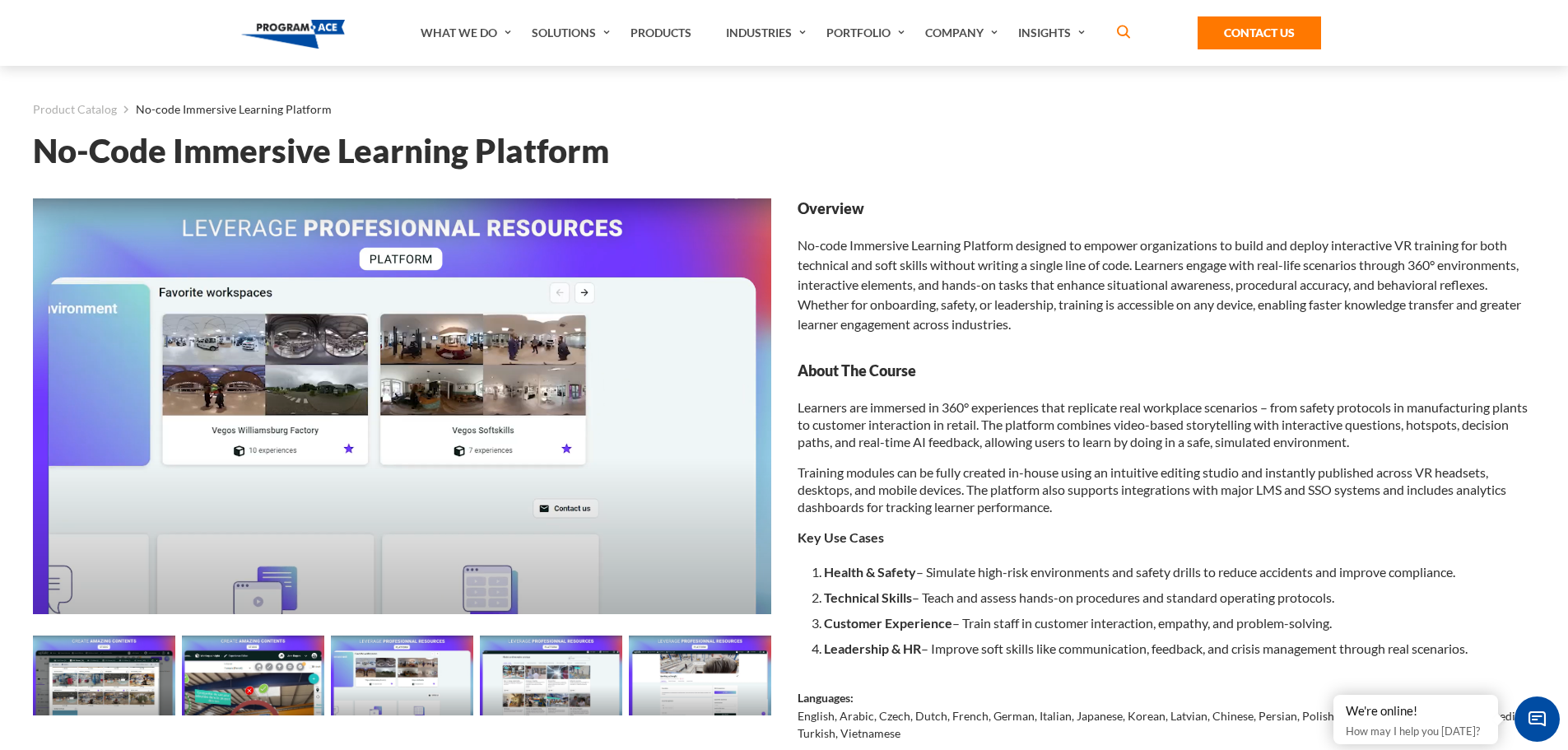
click at [536, 683] on img at bounding box center [551, 675] width 143 height 80
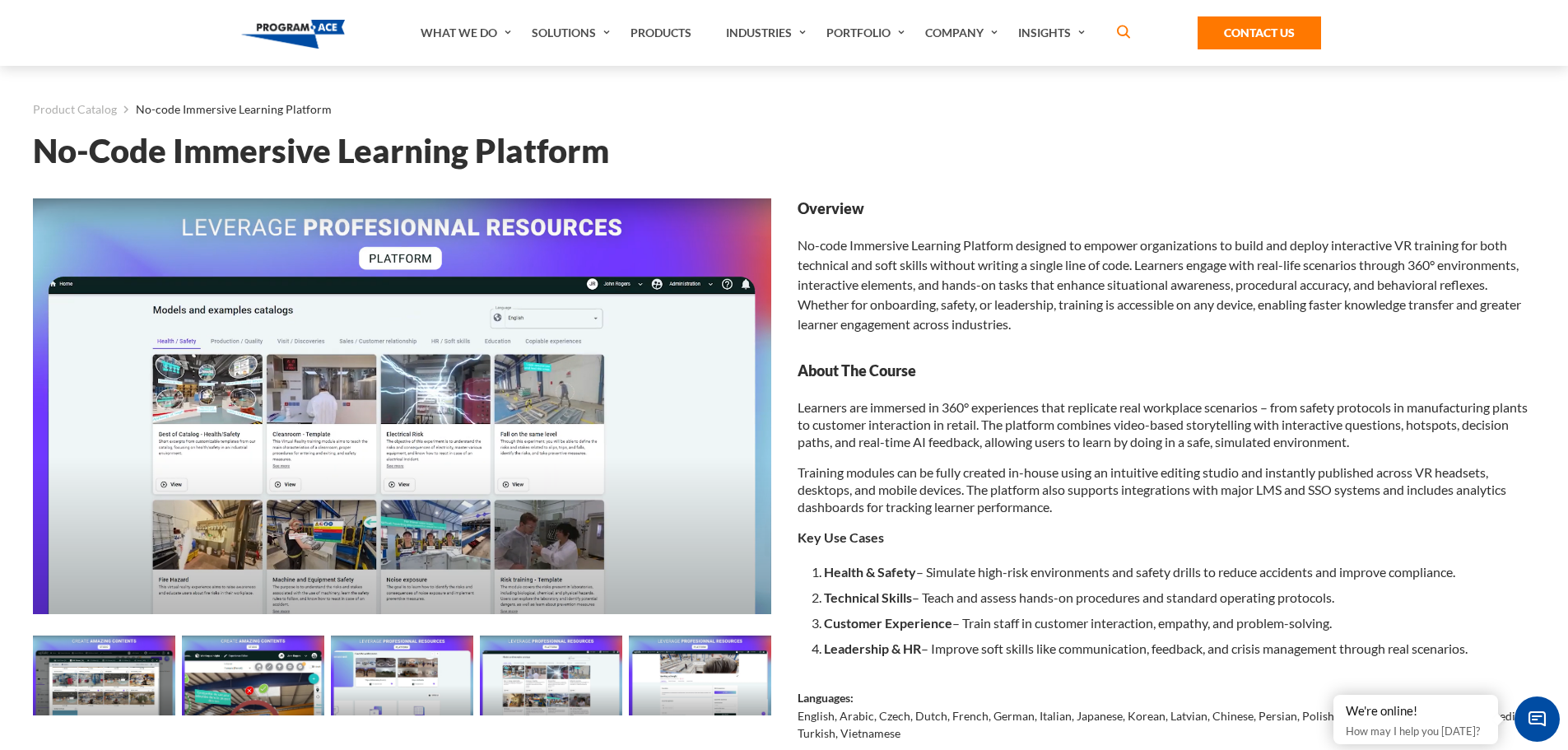
click at [650, 692] on img at bounding box center [700, 675] width 143 height 80
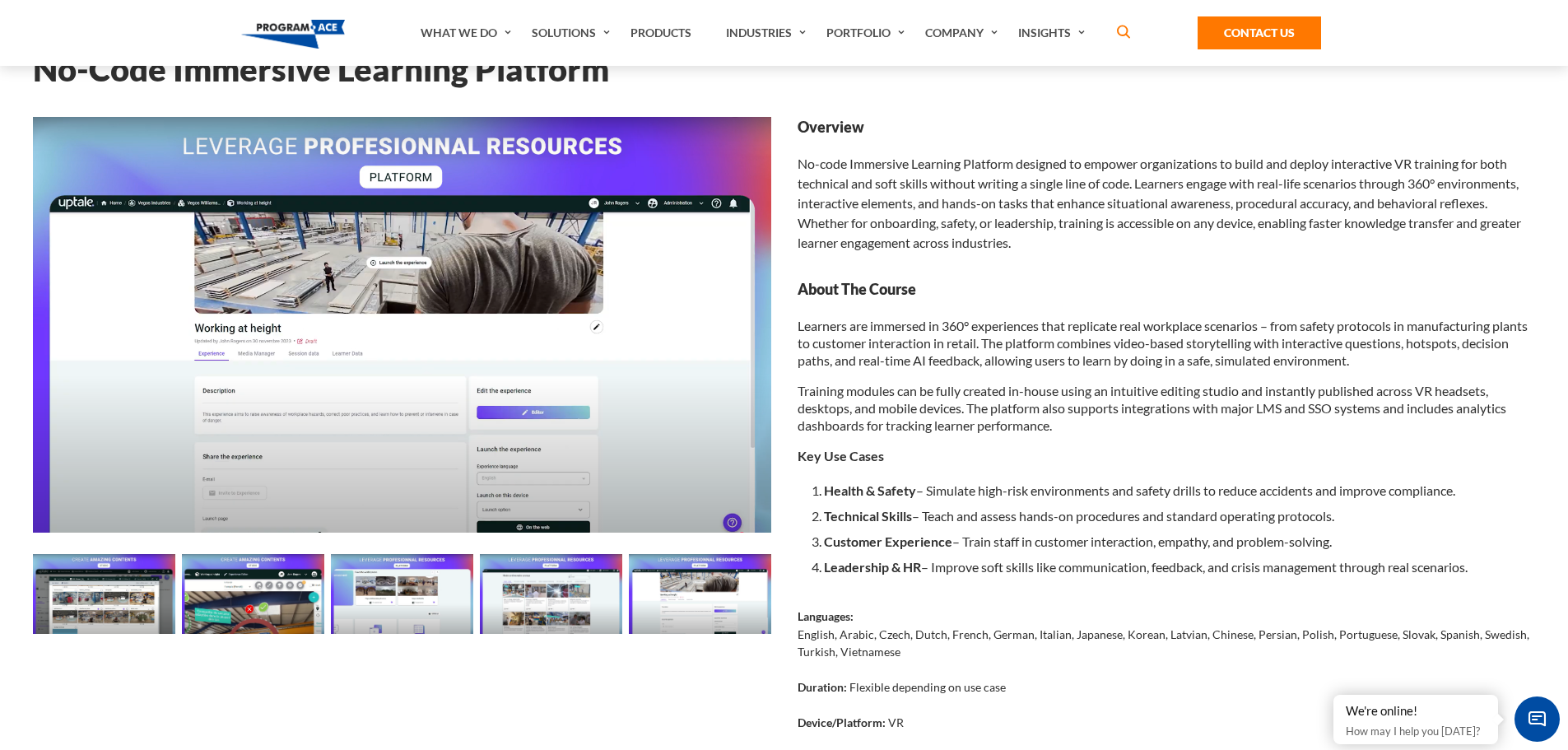
scroll to position [82, 0]
click at [132, 589] on img at bounding box center [103, 593] width 143 height 80
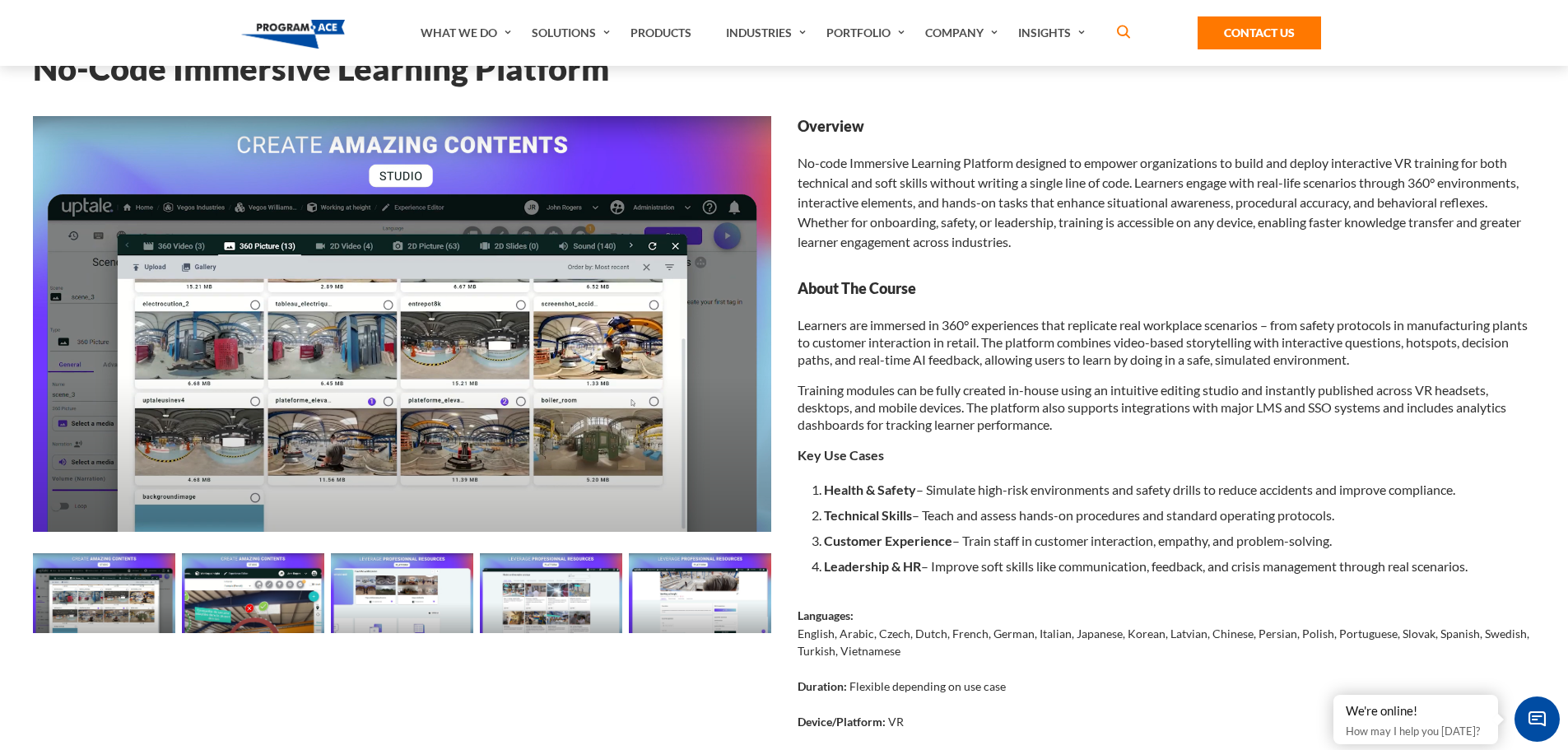
click at [267, 596] on img at bounding box center [253, 593] width 143 height 80
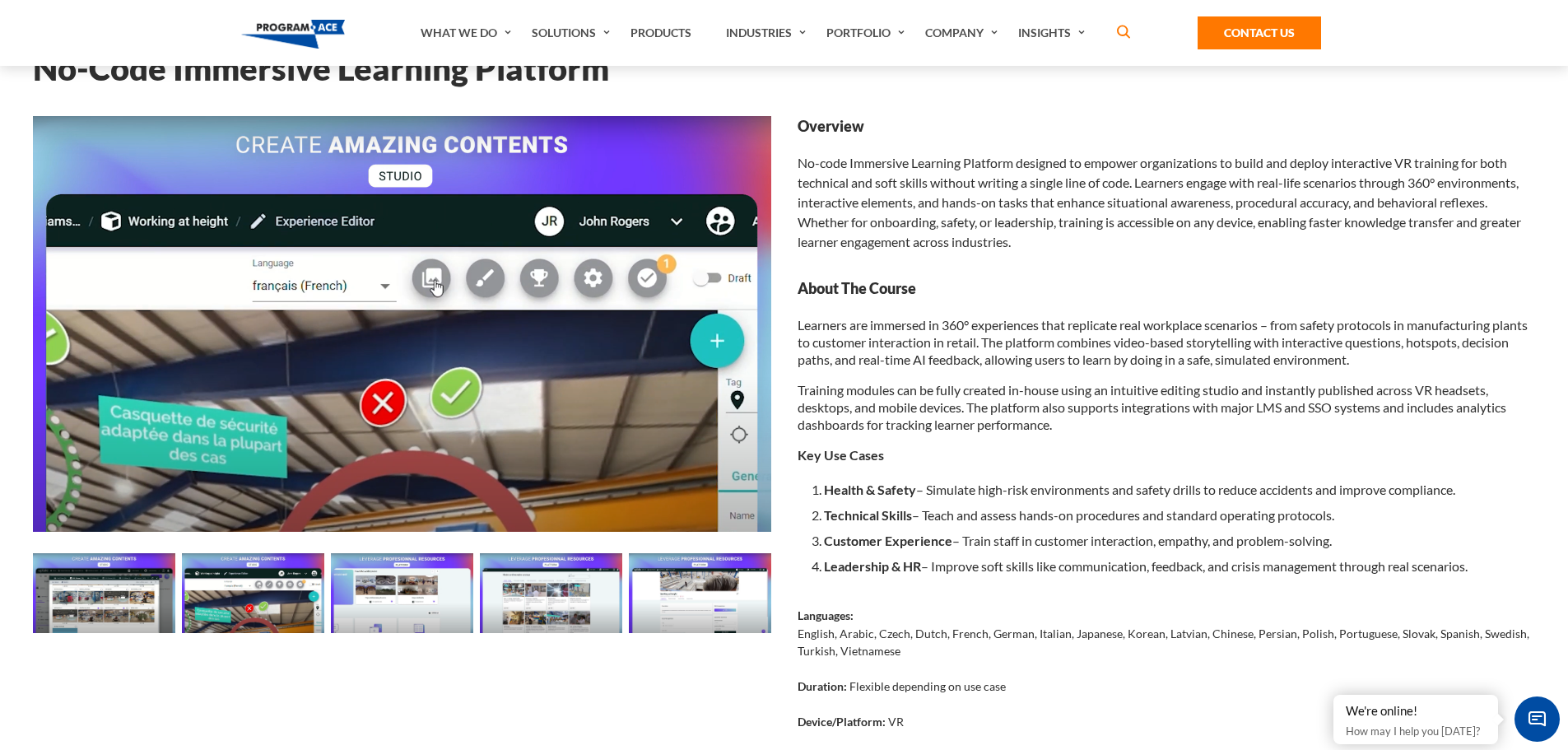
click at [101, 584] on img at bounding box center [103, 593] width 143 height 80
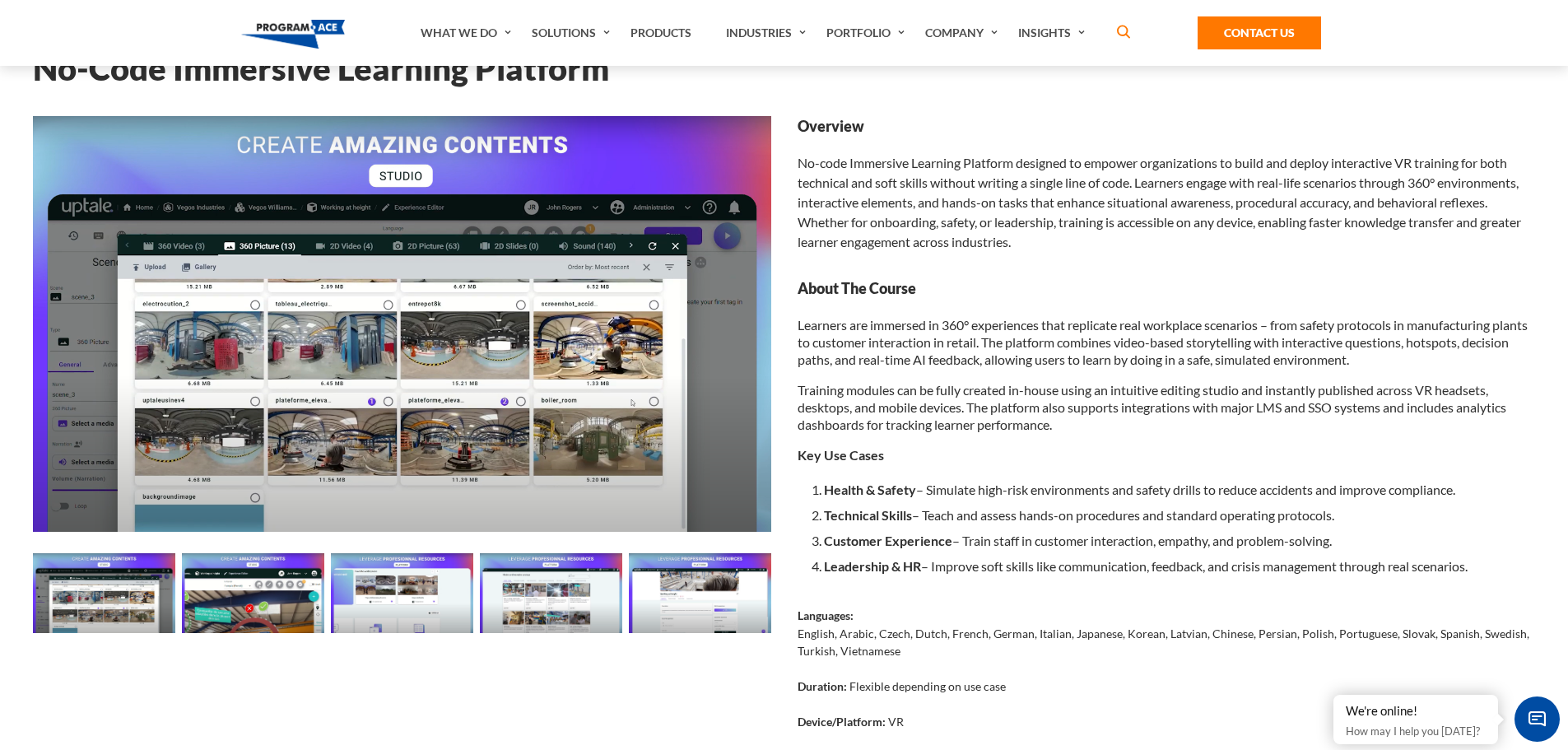
click at [238, 587] on img at bounding box center [253, 593] width 143 height 80
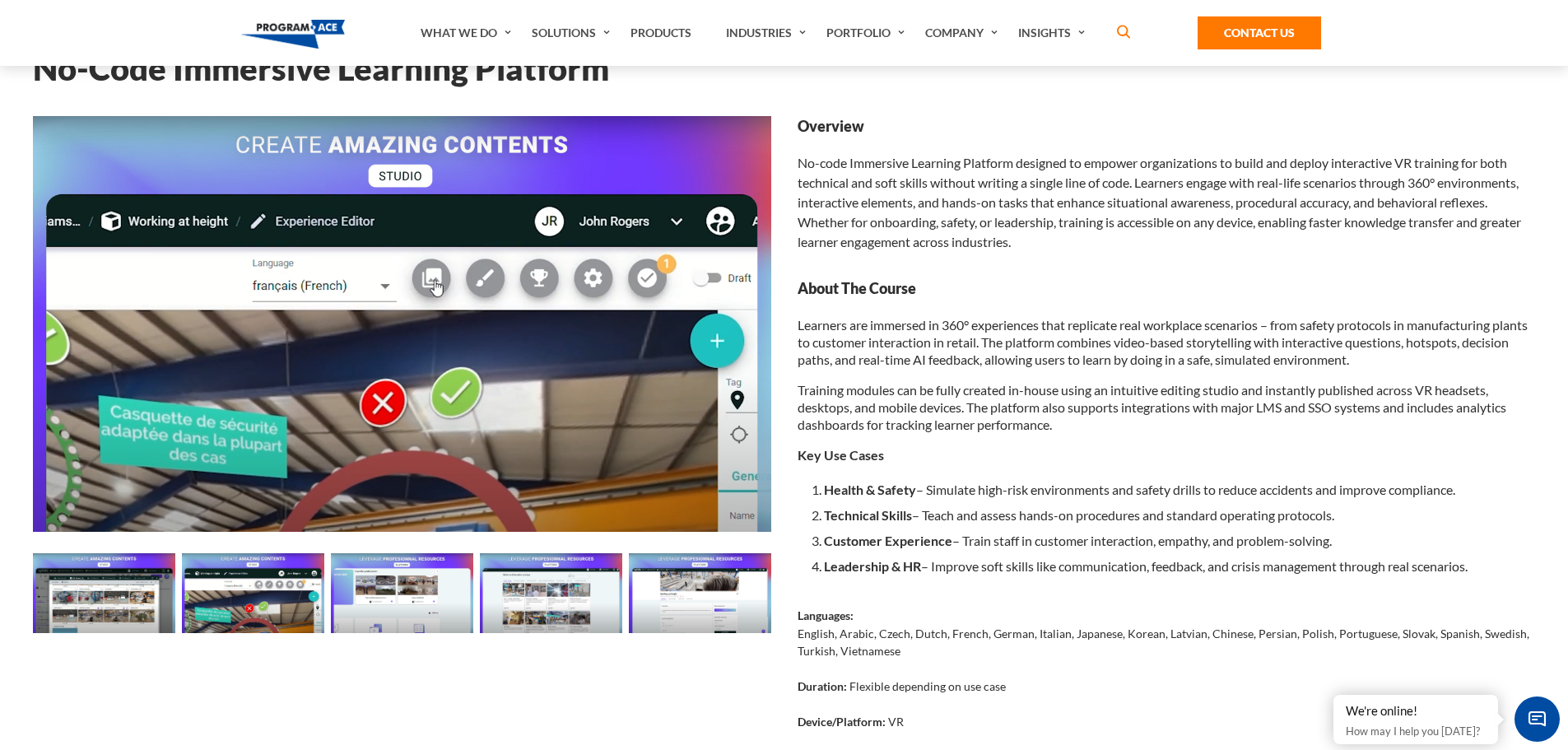
click at [463, 591] on img at bounding box center [402, 593] width 143 height 80
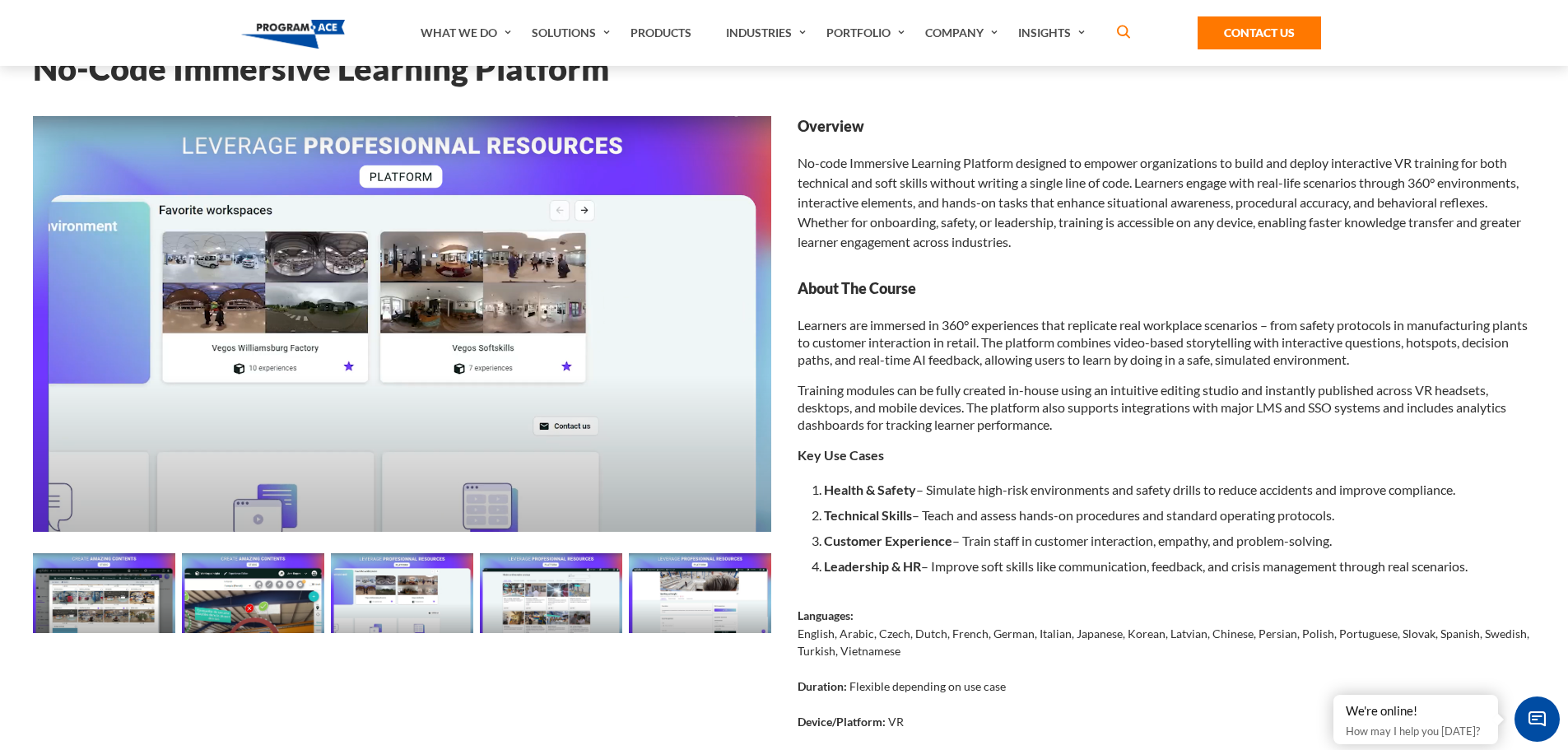
click at [538, 607] on img at bounding box center [551, 593] width 143 height 80
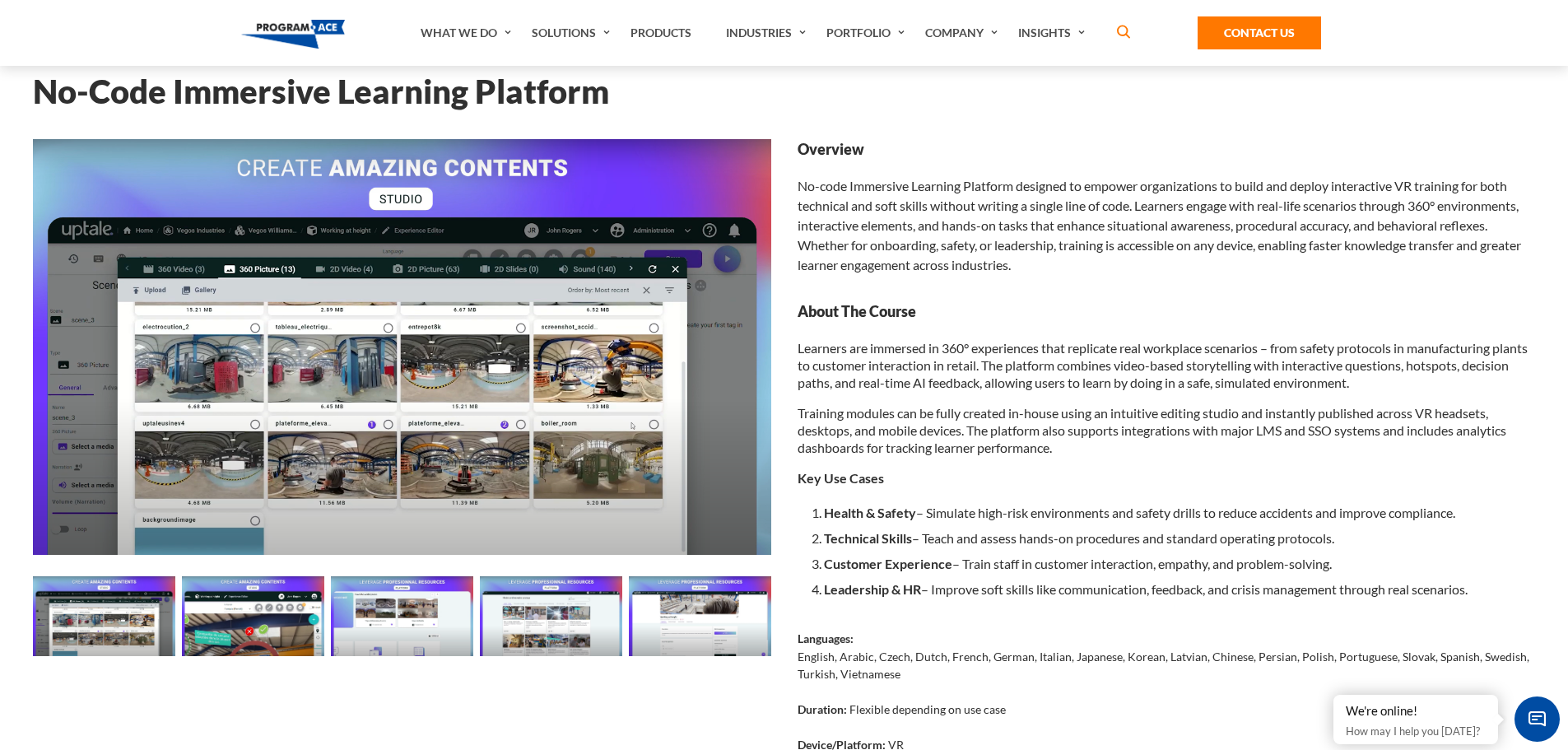
scroll to position [28, 0]
